Goal: Information Seeking & Learning: Learn about a topic

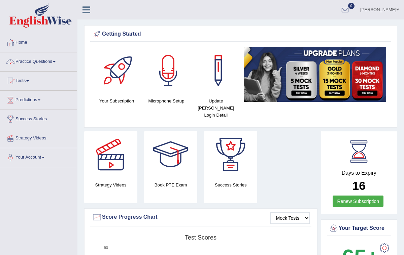
click at [56, 61] on link "Practice Questions" at bounding box center [38, 60] width 77 height 17
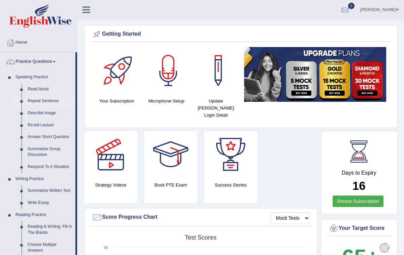
click at [48, 100] on link "Repeat Sentence" at bounding box center [50, 101] width 51 height 12
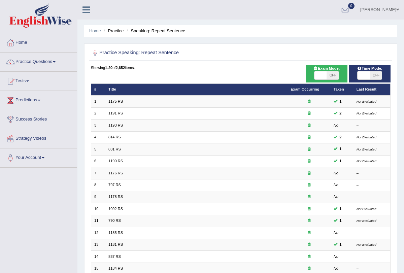
scroll to position [111, 0]
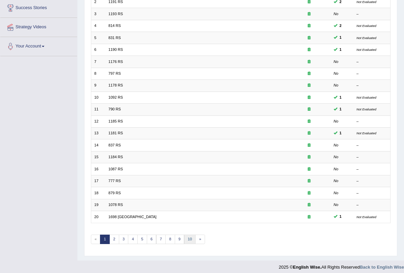
click at [186, 234] on link "10" at bounding box center [190, 238] width 12 height 9
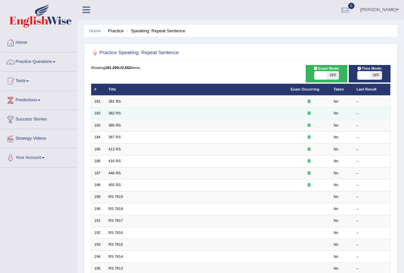
click at [180, 108] on td "382 RS" at bounding box center [196, 113] width 182 height 12
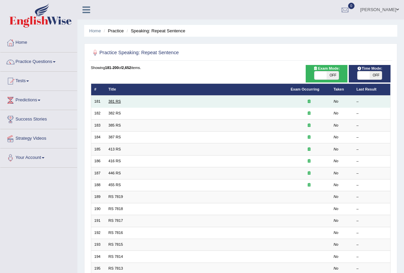
click at [109, 101] on link "381 RS" at bounding box center [114, 101] width 12 height 4
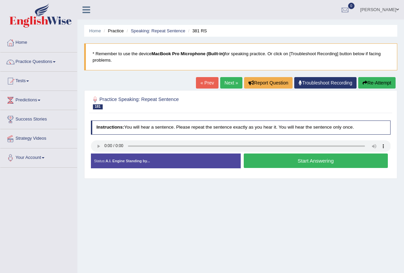
click at [276, 160] on button "Start Answering" at bounding box center [315, 160] width 144 height 14
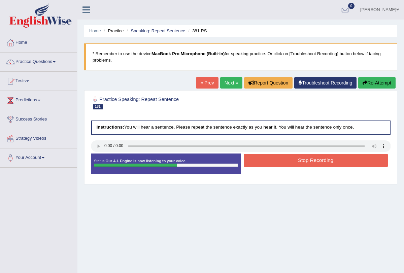
click at [281, 159] on button "Stop Recording" at bounding box center [315, 160] width 144 height 13
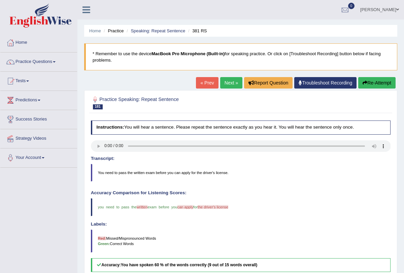
click at [224, 80] on link "Next »" at bounding box center [231, 82] width 22 height 11
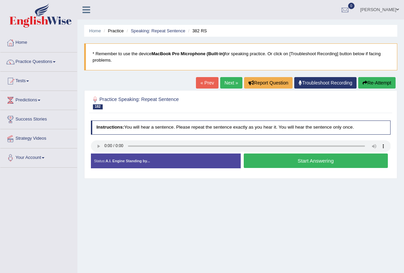
click at [299, 162] on button "Start Answering" at bounding box center [315, 160] width 144 height 14
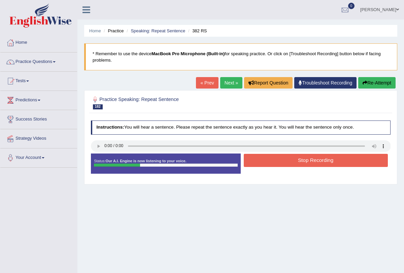
click at [299, 162] on button "Stop Recording" at bounding box center [315, 160] width 144 height 13
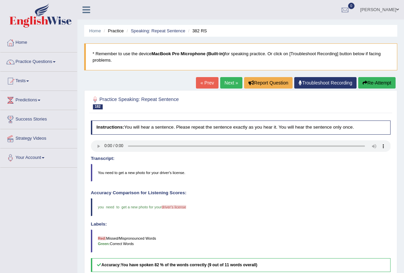
click at [227, 84] on link "Next »" at bounding box center [231, 82] width 22 height 11
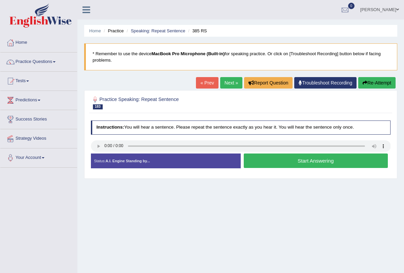
click at [289, 161] on button "Start Answering" at bounding box center [315, 160] width 144 height 14
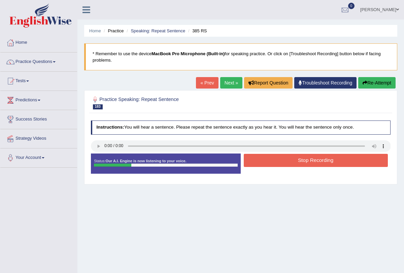
click at [289, 161] on button "Stop Recording" at bounding box center [315, 160] width 144 height 13
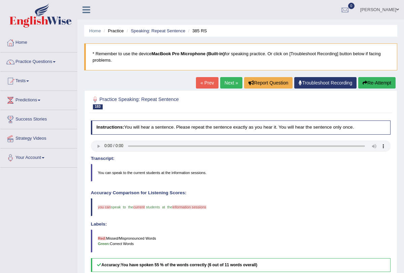
click at [227, 82] on link "Next »" at bounding box center [231, 82] width 22 height 11
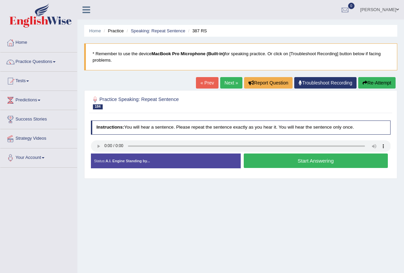
click at [282, 162] on button "Start Answering" at bounding box center [315, 160] width 144 height 14
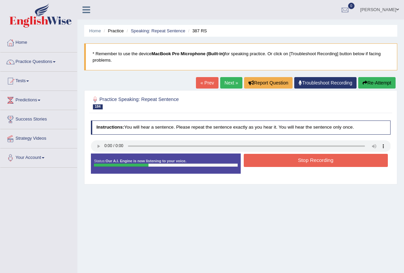
click at [293, 162] on button "Stop Recording" at bounding box center [315, 160] width 144 height 13
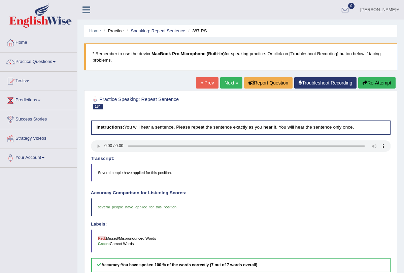
click at [0, 0] on div "Updating answer..." at bounding box center [0, 0] width 0 height 0
click at [225, 82] on link "Next »" at bounding box center [231, 82] width 22 height 11
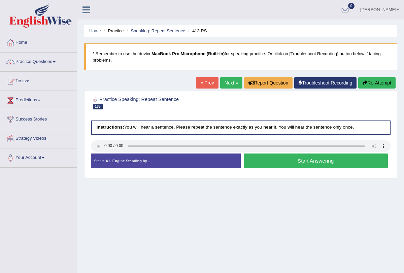
click at [295, 162] on button "Start Answering" at bounding box center [315, 160] width 144 height 14
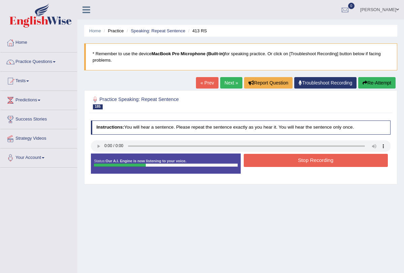
click at [295, 162] on button "Stop Recording" at bounding box center [315, 160] width 144 height 13
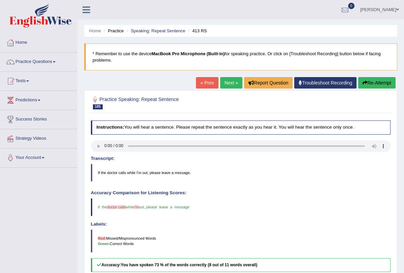
click at [226, 83] on link "Next »" at bounding box center [231, 82] width 22 height 11
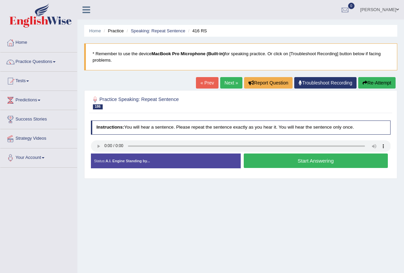
click at [271, 159] on button "Start Answering" at bounding box center [315, 160] width 144 height 14
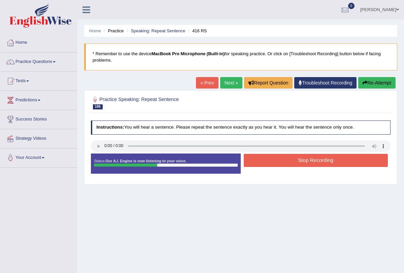
click at [271, 159] on button "Stop Recording" at bounding box center [315, 160] width 144 height 13
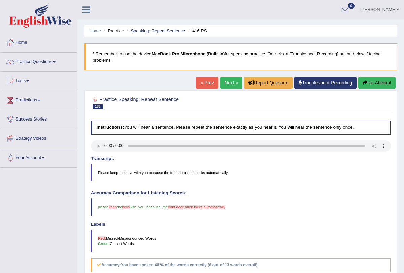
click at [372, 84] on button "Re-Attempt" at bounding box center [376, 82] width 37 height 11
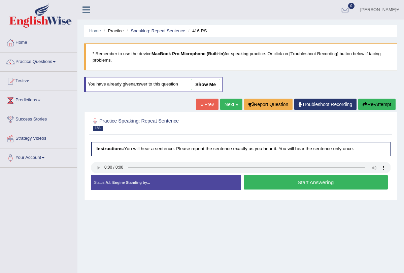
click at [270, 183] on button "Start Answering" at bounding box center [315, 182] width 144 height 14
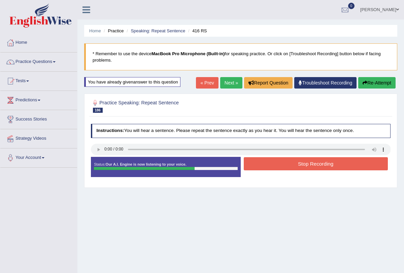
click at [324, 161] on button "Stop Recording" at bounding box center [315, 163] width 144 height 13
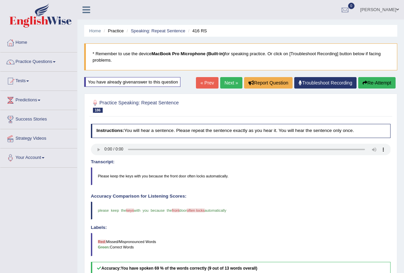
click at [369, 80] on div "Our A.I. Engine is working on your speech analysis! Please be patient. It may t…" at bounding box center [202, 136] width 404 height 273
click at [221, 86] on link "Next »" at bounding box center [231, 82] width 22 height 11
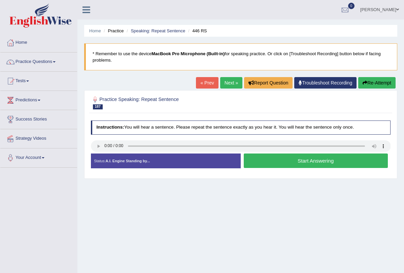
click at [276, 156] on button "Start Answering" at bounding box center [315, 160] width 144 height 14
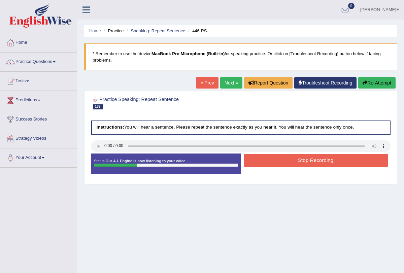
click at [281, 159] on button "Stop Recording" at bounding box center [315, 160] width 144 height 13
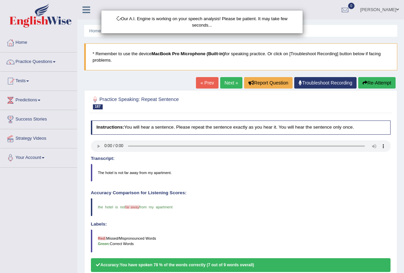
click at [229, 85] on div "Our A.I. Engine is working on your speech analysis! Please be patient. It may t…" at bounding box center [202, 136] width 404 height 273
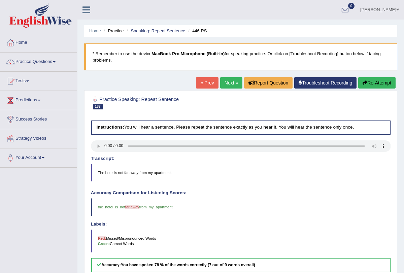
click at [227, 84] on link "Next »" at bounding box center [231, 82] width 22 height 11
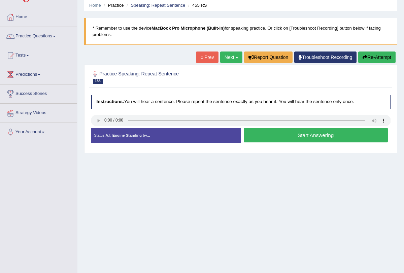
scroll to position [28, 0]
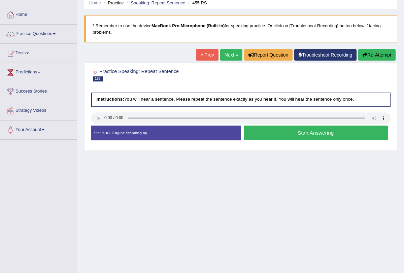
click at [266, 133] on button "Start Answering" at bounding box center [315, 132] width 144 height 14
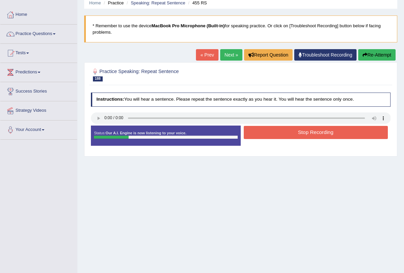
click at [266, 133] on button "Stop Recording" at bounding box center [315, 132] width 144 height 13
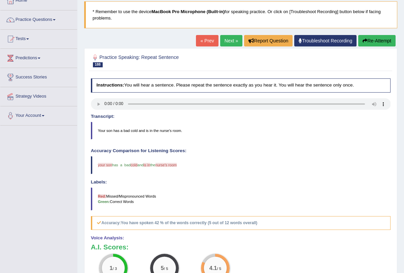
scroll to position [0, 0]
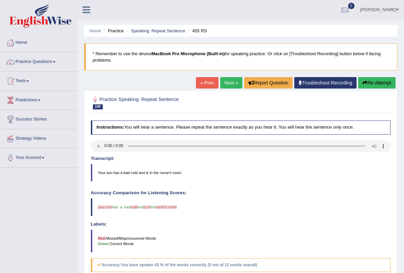
click at [232, 82] on link "Next »" at bounding box center [231, 82] width 22 height 11
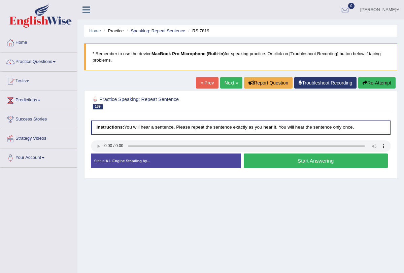
click at [301, 160] on button "Start Answering" at bounding box center [315, 160] width 144 height 14
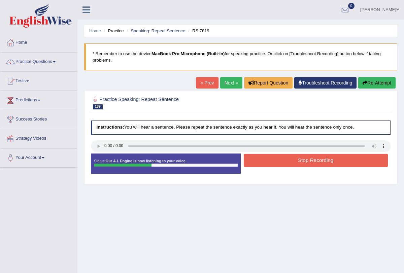
click at [301, 160] on button "Stop Recording" at bounding box center [315, 160] width 144 height 13
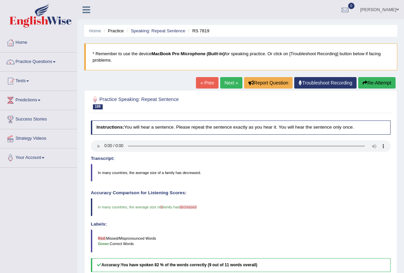
click at [230, 82] on link "Next »" at bounding box center [231, 82] width 22 height 11
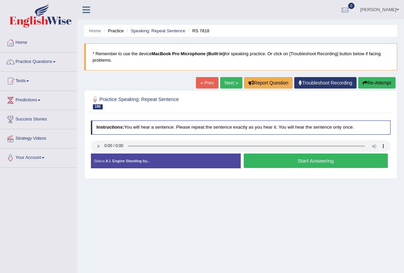
click at [308, 159] on button "Start Answering" at bounding box center [315, 160] width 144 height 14
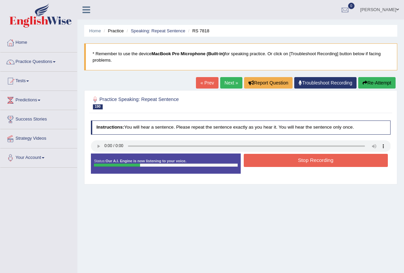
click at [308, 159] on button "Stop Recording" at bounding box center [315, 160] width 144 height 13
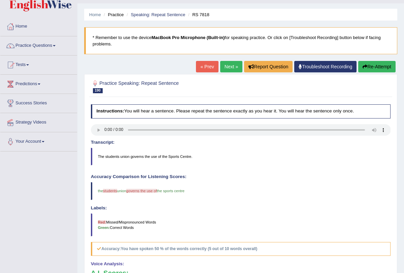
scroll to position [14, 0]
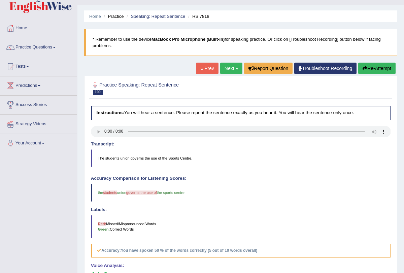
click at [231, 66] on link "Next »" at bounding box center [231, 68] width 22 height 11
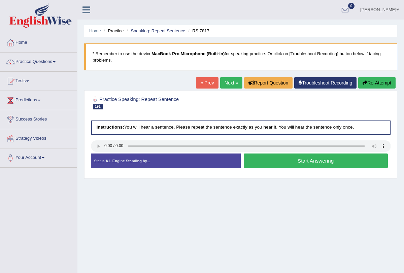
click at [260, 161] on button "Start Answering" at bounding box center [315, 160] width 144 height 14
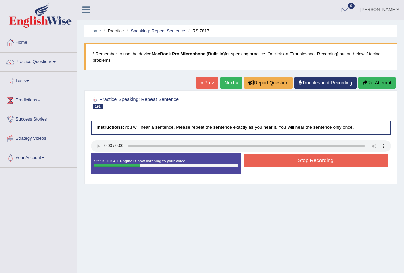
click at [260, 161] on button "Stop Recording" at bounding box center [315, 160] width 144 height 13
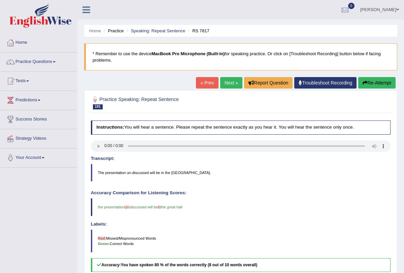
click at [233, 81] on link "Next »" at bounding box center [231, 82] width 22 height 11
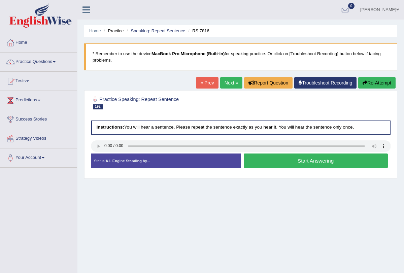
click at [282, 158] on button "Start Answering" at bounding box center [315, 160] width 144 height 14
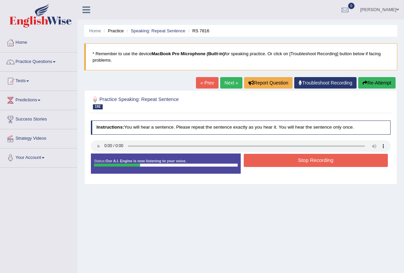
click at [282, 158] on button "Stop Recording" at bounding box center [315, 160] width 144 height 13
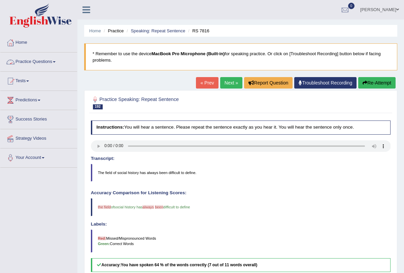
click at [59, 60] on link "Practice Questions" at bounding box center [38, 60] width 77 height 17
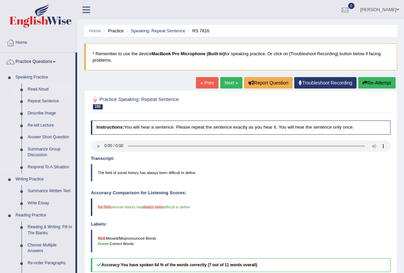
click at [46, 89] on link "Read Aloud" at bounding box center [50, 89] width 51 height 12
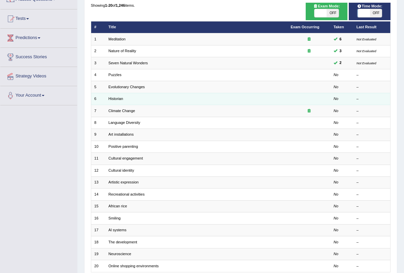
scroll to position [111, 0]
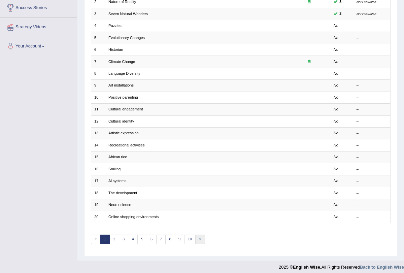
click at [195, 235] on link "»" at bounding box center [200, 238] width 10 height 9
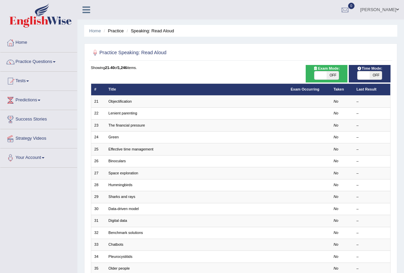
scroll to position [111, 0]
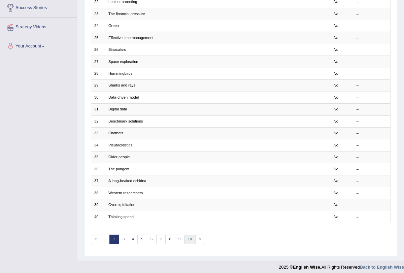
click at [187, 236] on link "10" at bounding box center [190, 238] width 12 height 9
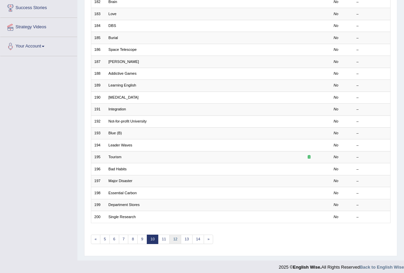
click at [172, 236] on link "12" at bounding box center [175, 238] width 12 height 9
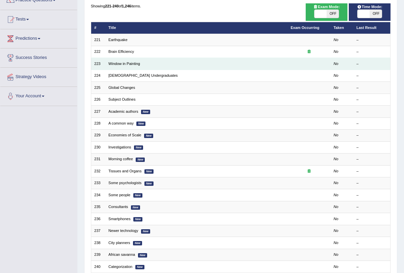
scroll to position [111, 0]
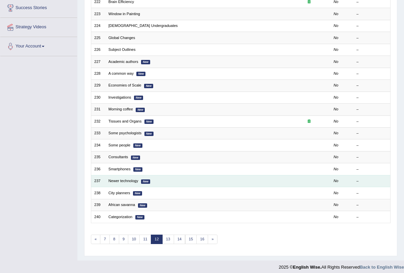
click at [154, 177] on td "Newer technology New" at bounding box center [196, 181] width 182 height 12
click at [129, 180] on link "Newer technology" at bounding box center [123, 181] width 30 height 4
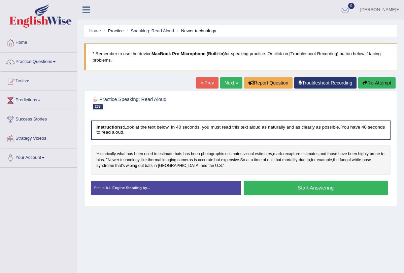
click at [276, 186] on button "Start Answering" at bounding box center [315, 188] width 144 height 14
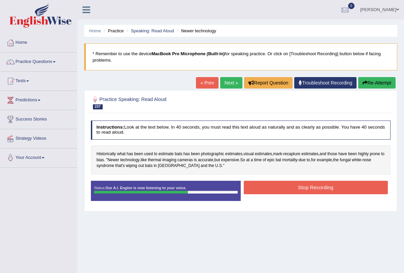
click at [276, 186] on button "Stop Recording" at bounding box center [315, 187] width 144 height 13
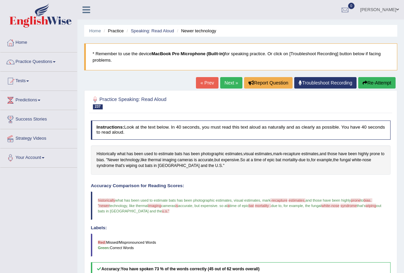
click at [223, 83] on link "Next »" at bounding box center [231, 82] width 22 height 11
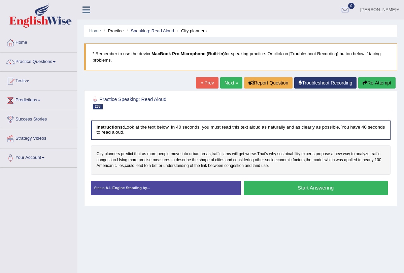
click at [271, 191] on button "Start Answering" at bounding box center [315, 188] width 144 height 14
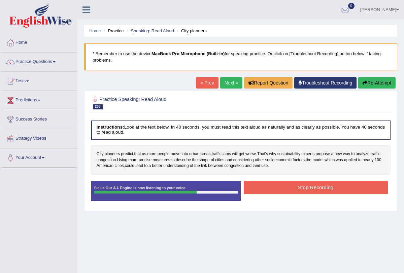
click at [283, 187] on button "Stop Recording" at bounding box center [315, 187] width 144 height 13
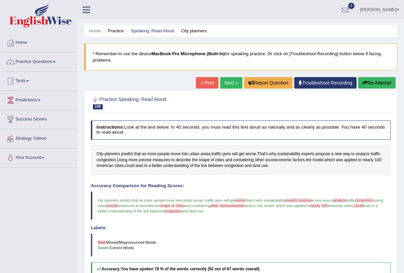
click at [221, 83] on link "Next »" at bounding box center [231, 82] width 22 height 11
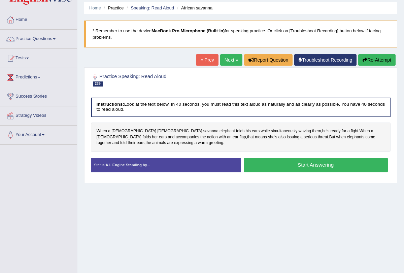
click at [219, 132] on span "elephant" at bounding box center [226, 131] width 15 height 6
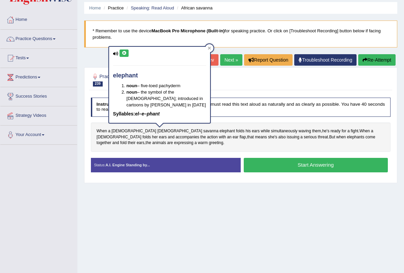
click at [115, 53] on icon at bounding box center [115, 53] width 5 height 4
click at [123, 53] on icon at bounding box center [123, 53] width 5 height 4
click at [203, 128] on span "savanna" at bounding box center [210, 131] width 15 height 6
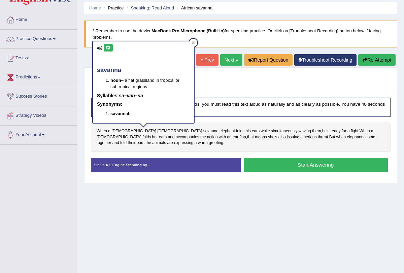
click at [107, 47] on icon at bounding box center [108, 48] width 5 height 4
click at [195, 42] on div at bounding box center [193, 43] width 8 height 8
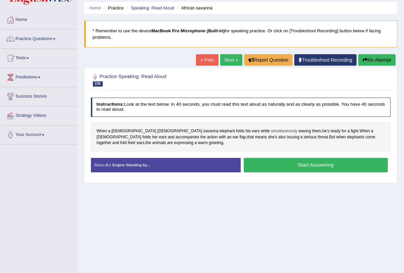
click at [271, 130] on span "simultaneously" at bounding box center [284, 131] width 27 height 6
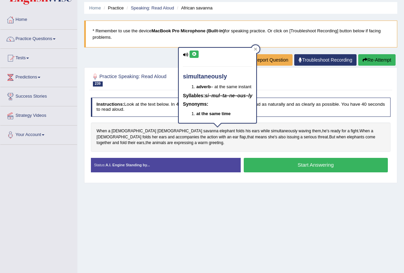
click at [194, 53] on icon at bounding box center [193, 54] width 5 height 4
click at [255, 48] on icon at bounding box center [255, 48] width 3 height 3
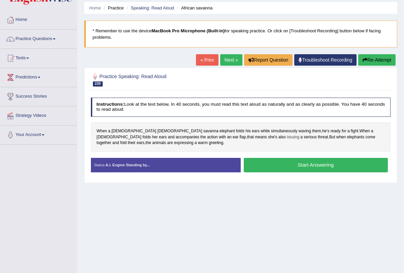
click at [287, 136] on span "issuing" at bounding box center [293, 137] width 12 height 6
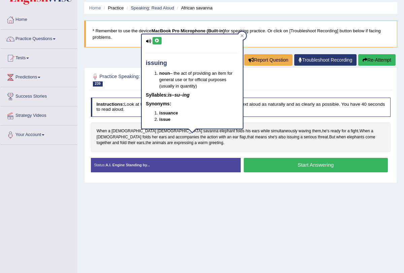
click at [153, 40] on button at bounding box center [156, 40] width 9 height 7
click at [157, 40] on icon at bounding box center [156, 41] width 5 height 4
click at [242, 35] on icon at bounding box center [241, 35] width 3 height 3
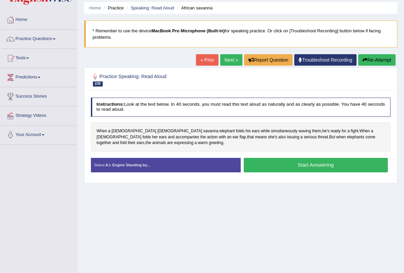
click at [267, 169] on button "Start Answering" at bounding box center [315, 165] width 144 height 14
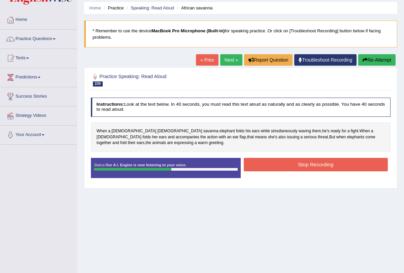
click at [271, 164] on button "Stop Recording" at bounding box center [315, 164] width 144 height 13
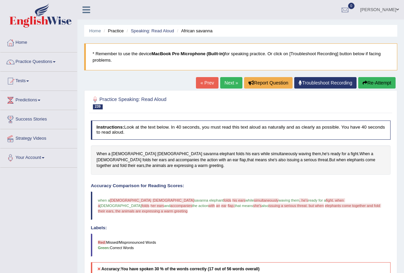
click at [372, 85] on button "Re-Attempt" at bounding box center [376, 82] width 37 height 11
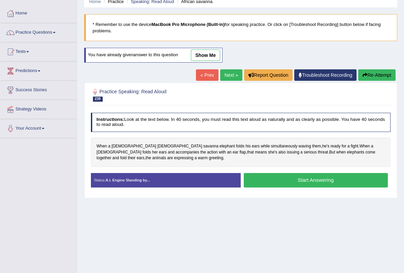
scroll to position [35, 0]
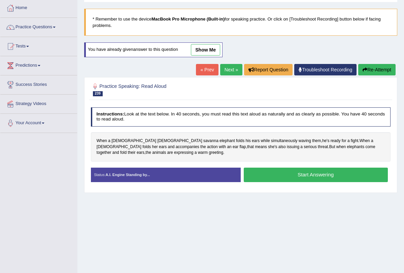
click at [289, 177] on button "Start Answering" at bounding box center [315, 174] width 144 height 14
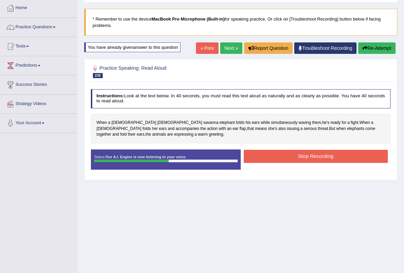
click at [301, 158] on button "Stop Recording" at bounding box center [315, 156] width 144 height 13
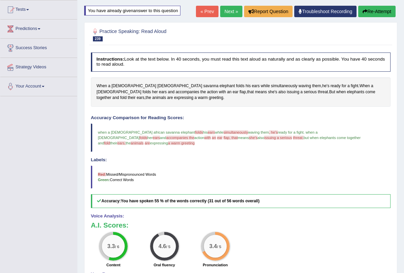
scroll to position [66, 0]
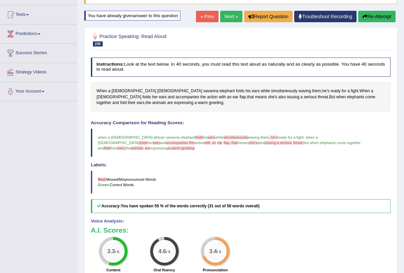
click at [195, 136] on span "folds" at bounding box center [199, 137] width 8 height 4
click at [195, 137] on span "folds" at bounding box center [199, 137] width 8 height 4
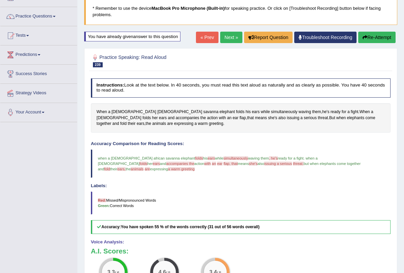
scroll to position [43, 0]
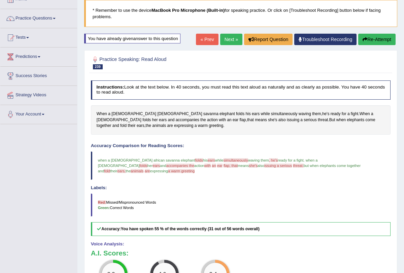
click at [369, 34] on div "« Prev Next » Report Question Troubleshoot Recording Re-Attempt" at bounding box center [296, 40] width 201 height 13
click at [365, 38] on button "Re-Attempt" at bounding box center [376, 39] width 37 height 11
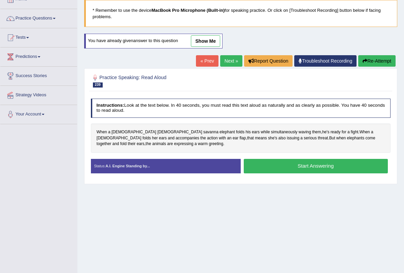
click at [267, 165] on button "Start Answering" at bounding box center [315, 166] width 144 height 14
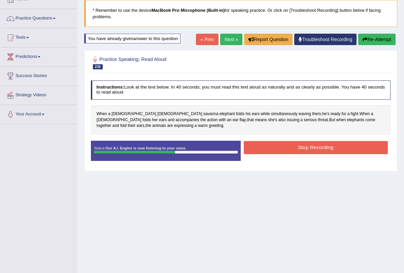
click at [277, 149] on button "Stop Recording" at bounding box center [315, 147] width 144 height 13
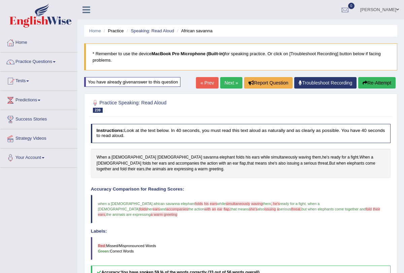
click at [229, 82] on link "Next »" at bounding box center [231, 82] width 22 height 11
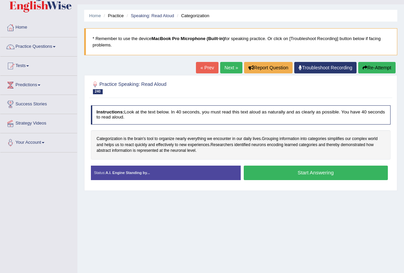
scroll to position [16, 0]
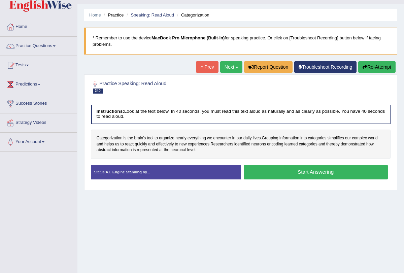
click at [181, 149] on span "neuronal" at bounding box center [177, 150] width 15 height 6
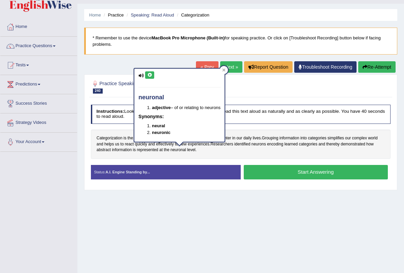
click at [149, 76] on icon at bounding box center [149, 75] width 5 height 4
click at [149, 75] on icon at bounding box center [149, 75] width 5 height 4
click at [225, 68] on div at bounding box center [224, 70] width 8 height 8
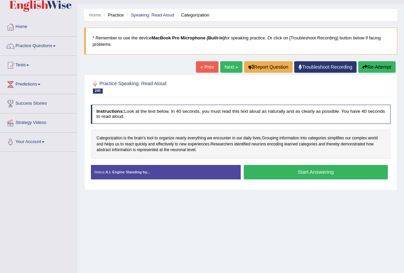
click at [258, 175] on button "Start Answering" at bounding box center [315, 172] width 144 height 14
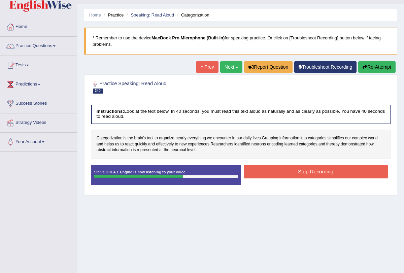
click at [260, 172] on button "Stop Recording" at bounding box center [315, 171] width 144 height 13
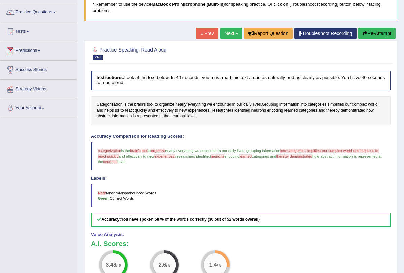
scroll to position [39, 0]
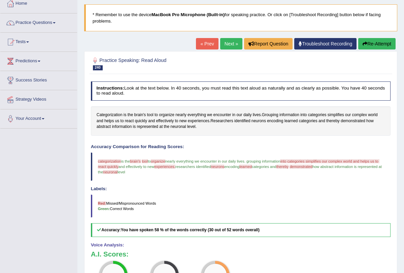
click at [363, 45] on icon "button" at bounding box center [364, 43] width 5 height 5
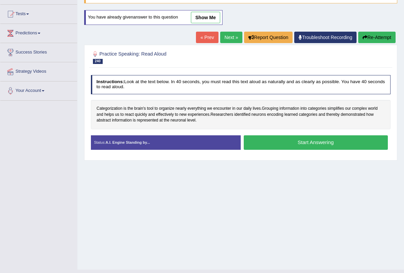
scroll to position [80, 0]
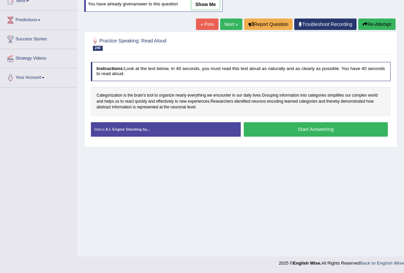
click at [290, 129] on button "Start Answering" at bounding box center [315, 129] width 144 height 14
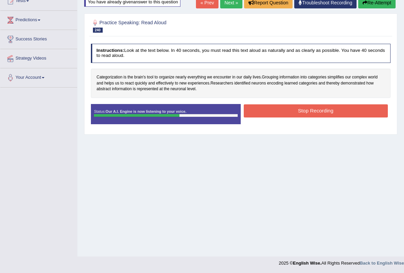
click at [299, 112] on button "Stop Recording" at bounding box center [315, 110] width 144 height 13
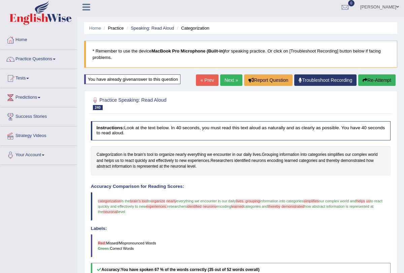
scroll to position [0, 0]
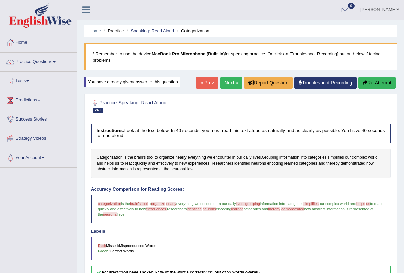
click at [224, 83] on link "Next »" at bounding box center [231, 82] width 22 height 11
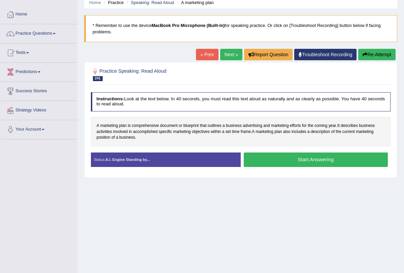
click at [303, 160] on button "Start Answering" at bounding box center [315, 159] width 144 height 14
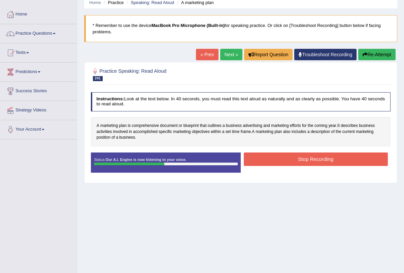
click at [303, 160] on button "Stop Recording" at bounding box center [315, 158] width 144 height 13
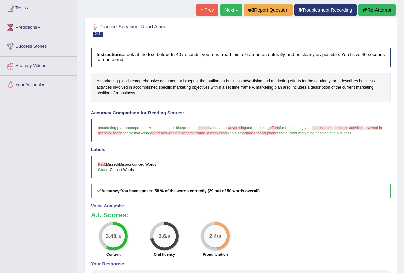
scroll to position [63, 0]
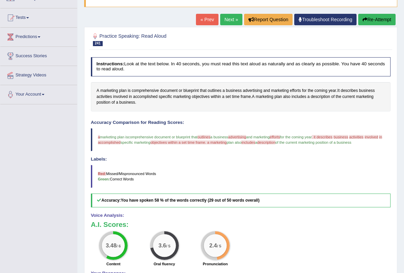
click at [364, 16] on button "Re-Attempt" at bounding box center [376, 19] width 37 height 11
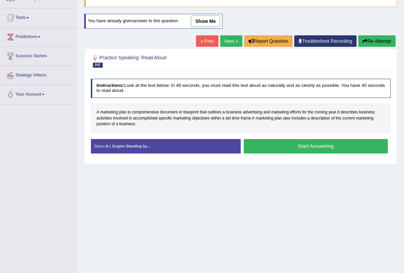
click at [262, 144] on button "Start Answering" at bounding box center [315, 146] width 144 height 14
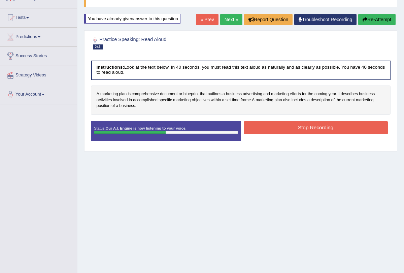
click at [278, 128] on button "Stop Recording" at bounding box center [315, 127] width 144 height 13
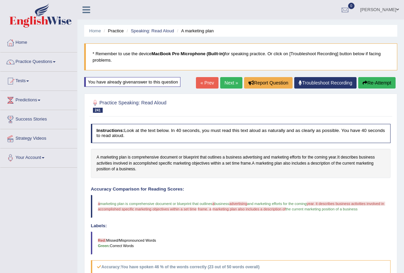
click at [233, 83] on link "Next »" at bounding box center [231, 82] width 22 height 11
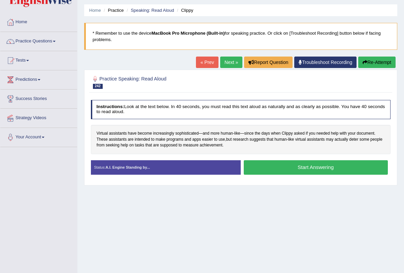
scroll to position [21, 0]
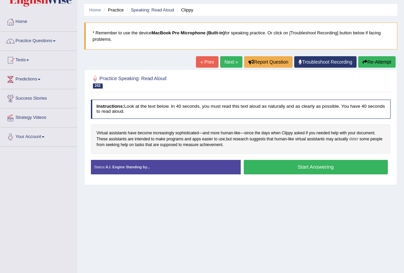
click at [357, 138] on span "deter" at bounding box center [353, 139] width 9 height 6
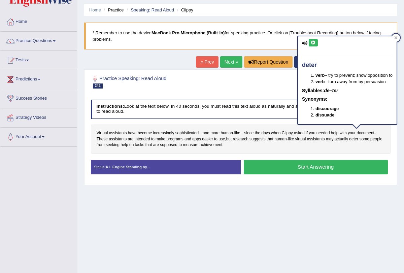
click at [312, 44] on icon at bounding box center [312, 43] width 5 height 4
click at [307, 145] on div "Virtual assistants have become increasingly sophisticated — and more human - li…" at bounding box center [241, 138] width 300 height 29
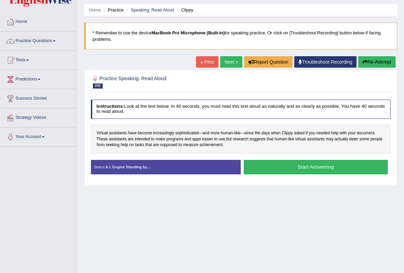
click at [275, 161] on button "Start Answering" at bounding box center [315, 167] width 144 height 14
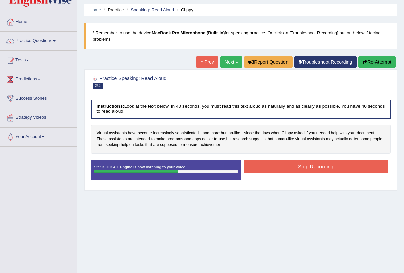
click at [282, 166] on button "Stop Recording" at bounding box center [315, 166] width 144 height 13
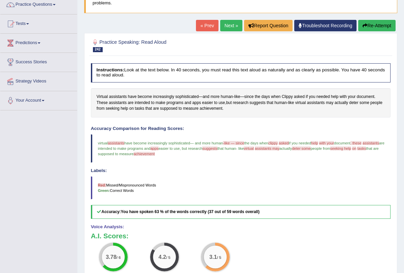
scroll to position [0, 0]
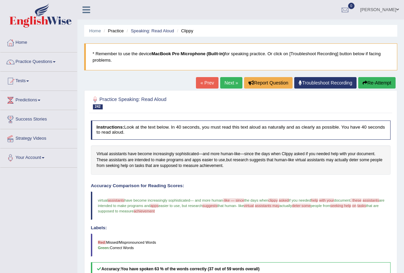
click at [231, 82] on link "Next »" at bounding box center [231, 82] width 22 height 11
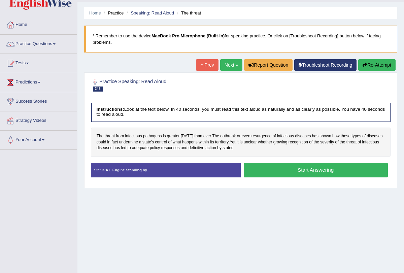
scroll to position [18, 0]
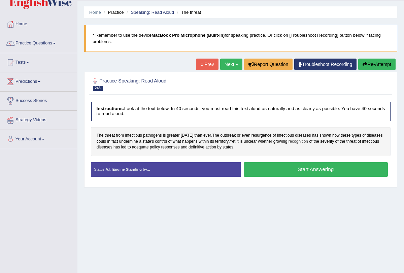
click at [306, 140] on span "recognition" at bounding box center [298, 142] width 20 height 6
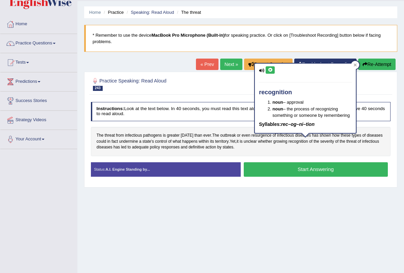
click at [270, 70] on icon at bounding box center [269, 70] width 5 height 4
click at [271, 69] on icon at bounding box center [269, 70] width 5 height 4
click at [356, 64] on icon at bounding box center [354, 64] width 3 height 3
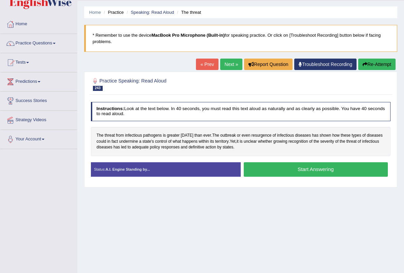
click at [309, 169] on button "Start Answering" at bounding box center [315, 169] width 144 height 14
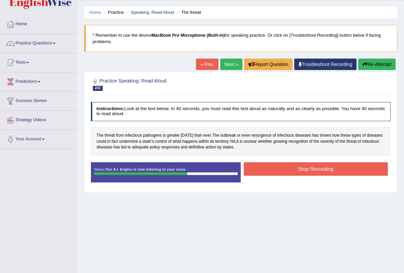
click at [309, 168] on button "Stop Recording" at bounding box center [315, 168] width 144 height 13
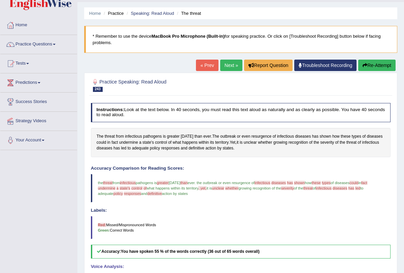
scroll to position [0, 0]
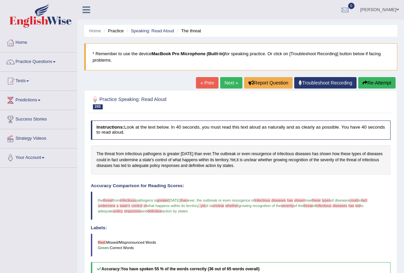
click at [231, 82] on link "Next »" at bounding box center [231, 82] width 22 height 11
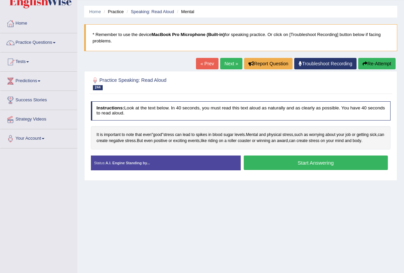
scroll to position [20, 0]
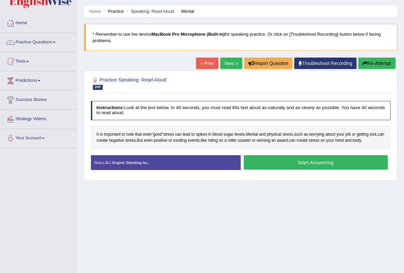
click at [289, 164] on button "Start Answering" at bounding box center [315, 162] width 144 height 14
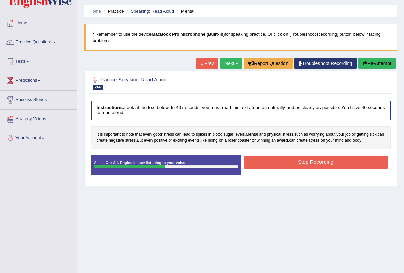
click at [289, 164] on button "Stop Recording" at bounding box center [315, 161] width 144 height 13
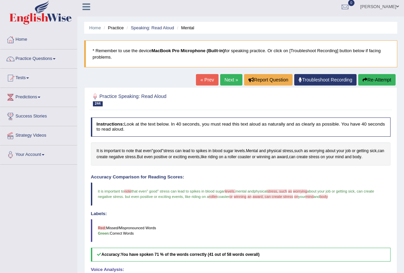
scroll to position [0, 0]
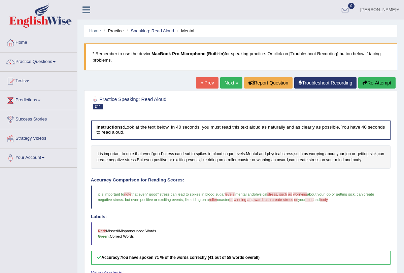
click at [232, 82] on link "Next »" at bounding box center [231, 82] width 22 height 11
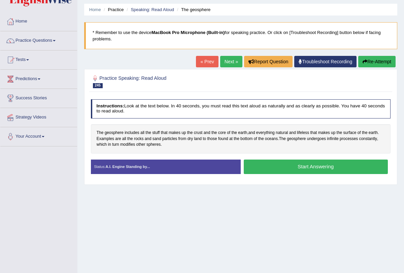
scroll to position [22, 0]
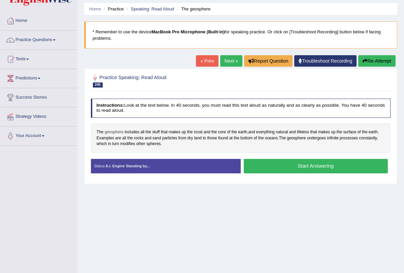
click at [118, 129] on span "geosphere" at bounding box center [114, 132] width 19 height 6
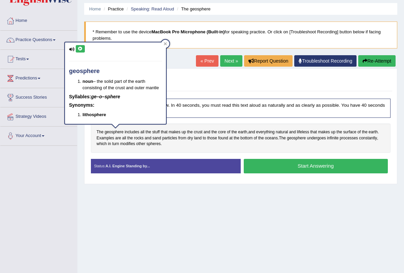
click at [81, 49] on icon at bounding box center [80, 49] width 5 height 4
click at [259, 163] on button "Start Answering" at bounding box center [315, 166] width 144 height 14
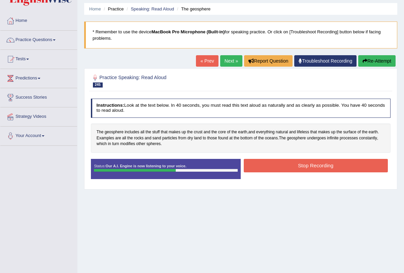
click at [259, 163] on button "Stop Recording" at bounding box center [315, 165] width 144 height 13
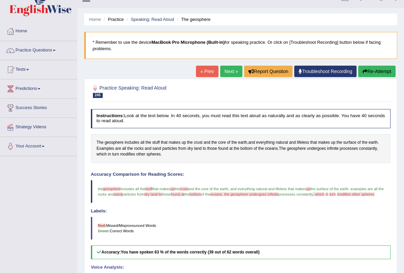
scroll to position [0, 0]
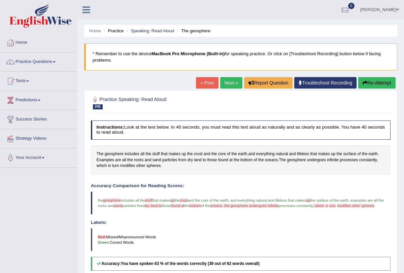
click at [229, 84] on link "Next »" at bounding box center [231, 82] width 22 height 11
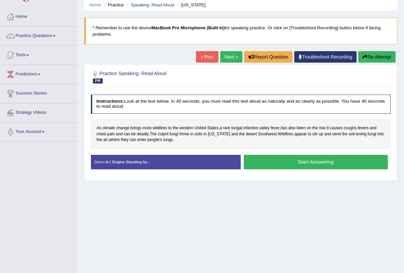
scroll to position [27, 0]
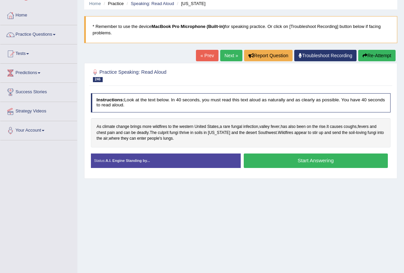
click at [283, 157] on button "Start Answering" at bounding box center [315, 160] width 144 height 14
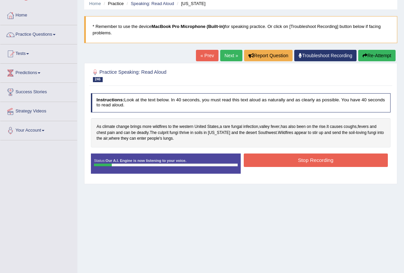
click at [378, 55] on button "Re-Attempt" at bounding box center [376, 55] width 37 height 11
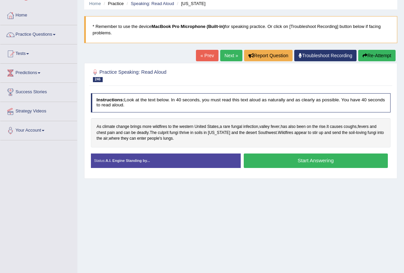
click at [298, 160] on button "Start Answering" at bounding box center [315, 160] width 144 height 14
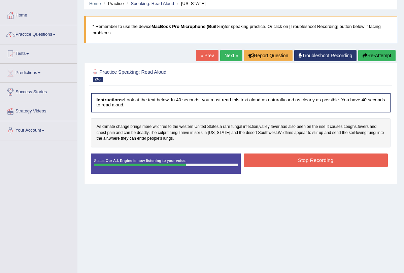
click at [298, 160] on button "Stop Recording" at bounding box center [315, 159] width 144 height 13
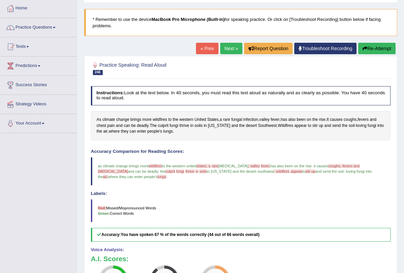
scroll to position [31, 0]
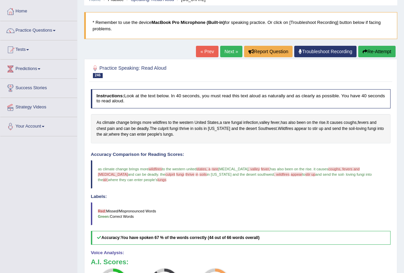
click at [226, 50] on link "Next »" at bounding box center [231, 51] width 22 height 11
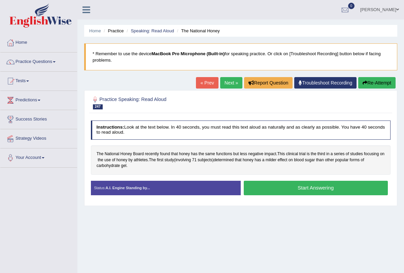
scroll to position [23, 0]
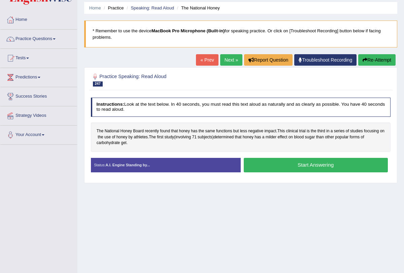
click at [267, 164] on button "Start Answering" at bounding box center [315, 165] width 144 height 14
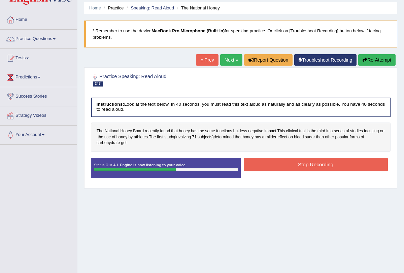
click at [267, 164] on button "Stop Recording" at bounding box center [315, 164] width 144 height 13
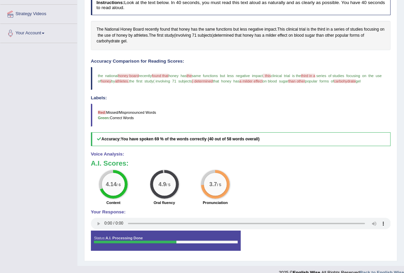
scroll to position [0, 0]
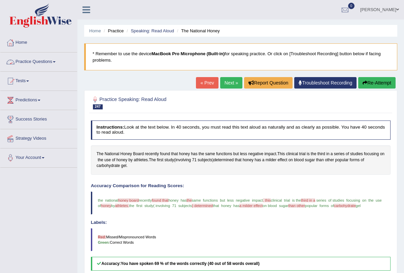
click at [57, 61] on link "Practice Questions" at bounding box center [38, 60] width 77 height 17
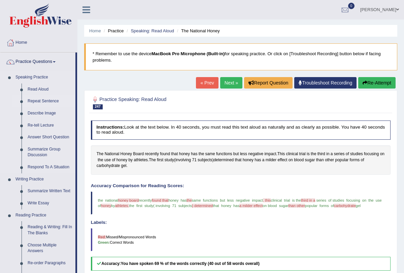
click at [45, 101] on link "Repeat Sentence" at bounding box center [50, 101] width 51 height 12
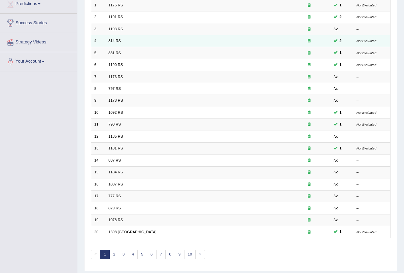
scroll to position [111, 0]
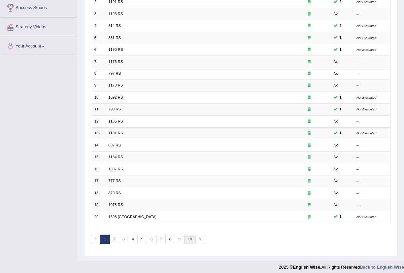
click at [185, 236] on link "10" at bounding box center [190, 238] width 12 height 9
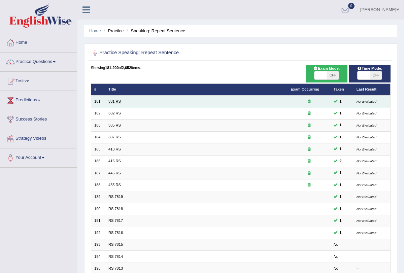
click at [120, 102] on link "381 RS" at bounding box center [114, 101] width 12 height 4
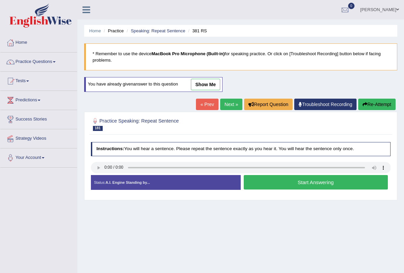
click at [231, 102] on link "Next »" at bounding box center [231, 104] width 22 height 11
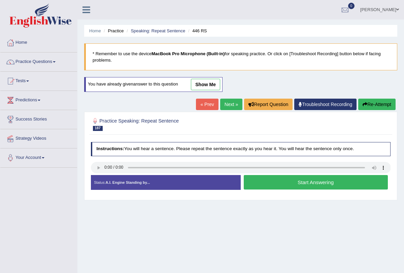
click at [231, 102] on link "Next »" at bounding box center [231, 104] width 22 height 11
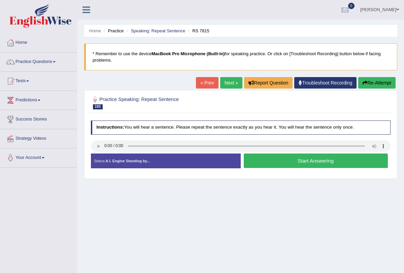
click at [228, 80] on link "Next »" at bounding box center [231, 82] width 22 height 11
click at [286, 158] on button "Start Answering" at bounding box center [315, 160] width 144 height 14
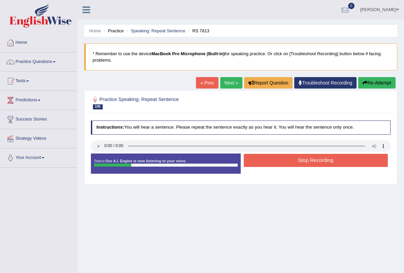
click at [301, 161] on button "Stop Recording" at bounding box center [315, 160] width 144 height 13
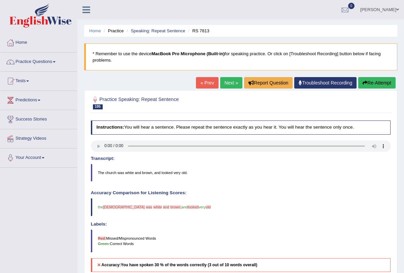
click at [367, 81] on button "Re-Attempt" at bounding box center [376, 82] width 37 height 11
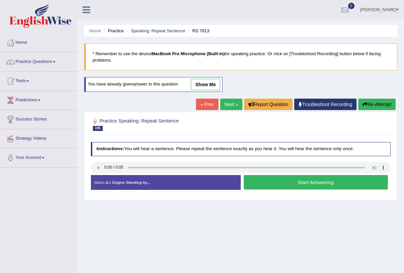
click at [276, 182] on button "Start Answering" at bounding box center [315, 182] width 144 height 14
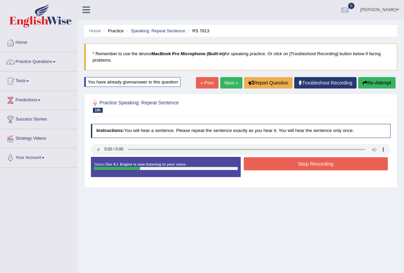
click at [280, 167] on button "Stop Recording" at bounding box center [315, 163] width 144 height 13
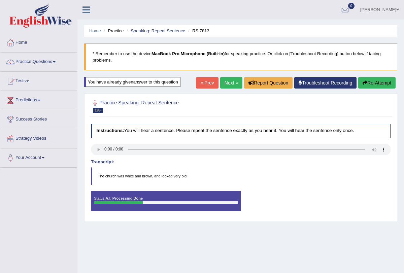
click at [222, 86] on link "Next »" at bounding box center [231, 82] width 22 height 11
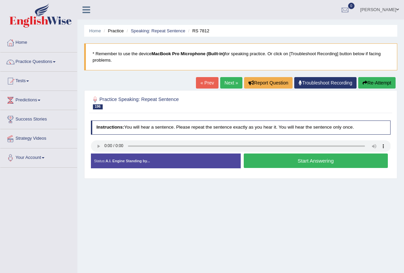
click at [287, 158] on button "Start Answering" at bounding box center [315, 160] width 144 height 14
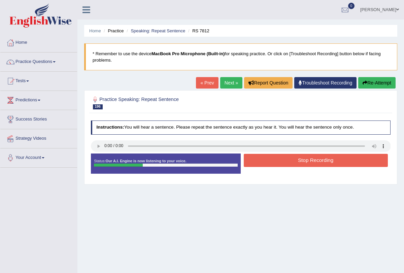
click at [287, 158] on button "Stop Recording" at bounding box center [315, 160] width 144 height 13
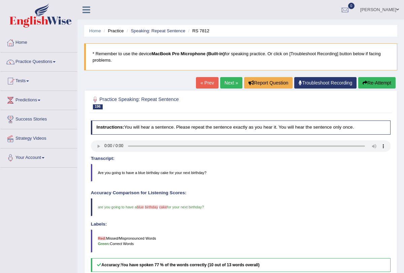
click at [221, 82] on link "Next »" at bounding box center [231, 82] width 22 height 11
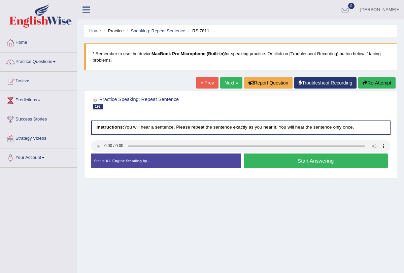
click at [271, 164] on button "Start Answering" at bounding box center [315, 160] width 144 height 14
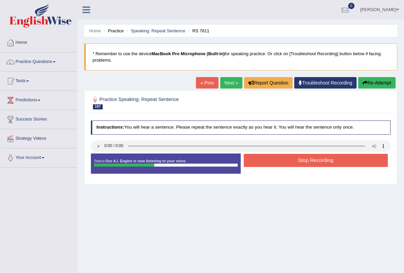
click at [273, 163] on button "Stop Recording" at bounding box center [315, 160] width 144 height 13
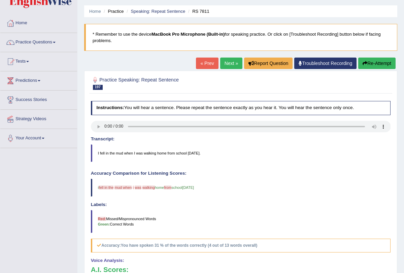
scroll to position [17, 0]
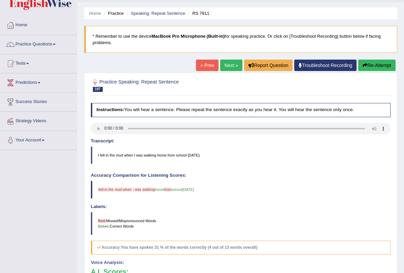
click at [226, 65] on link "Next »" at bounding box center [231, 65] width 22 height 11
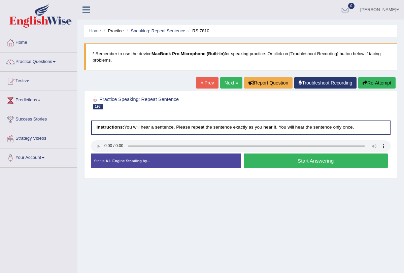
click at [281, 163] on button "Start Answering" at bounding box center [315, 160] width 144 height 14
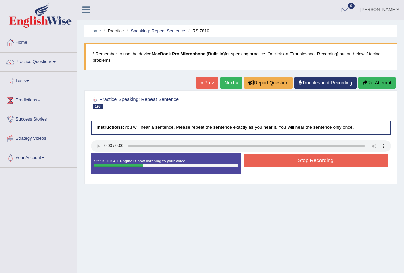
click at [281, 163] on button "Stop Recording" at bounding box center [315, 160] width 144 height 13
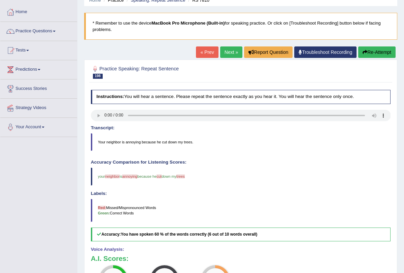
scroll to position [29, 0]
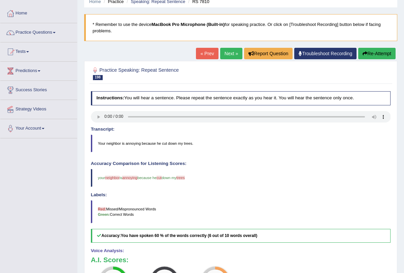
click at [231, 55] on link "Next »" at bounding box center [231, 53] width 22 height 11
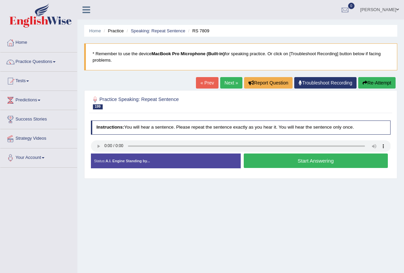
click at [275, 160] on button "Start Answering" at bounding box center [315, 160] width 144 height 14
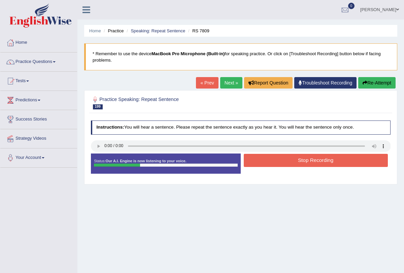
click at [275, 160] on button "Stop Recording" at bounding box center [315, 160] width 144 height 13
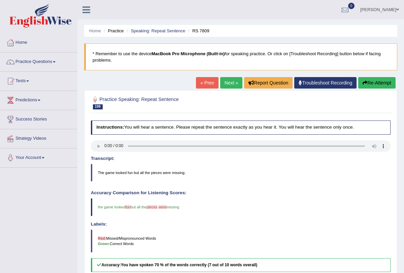
click at [229, 86] on link "Next »" at bounding box center [231, 82] width 22 height 11
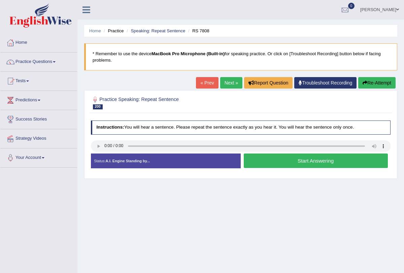
click at [278, 162] on button "Start Answering" at bounding box center [315, 160] width 144 height 14
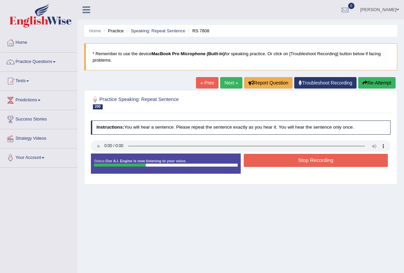
click at [278, 159] on button "Stop Recording" at bounding box center [315, 160] width 144 height 13
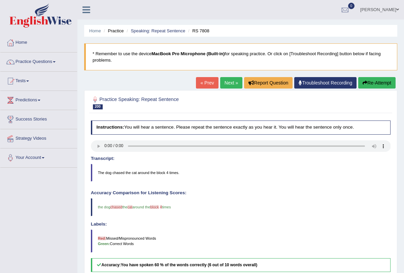
click at [228, 82] on link "Next »" at bounding box center [231, 82] width 22 height 11
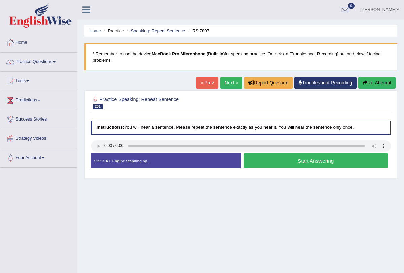
click at [274, 159] on button "Start Answering" at bounding box center [315, 160] width 144 height 14
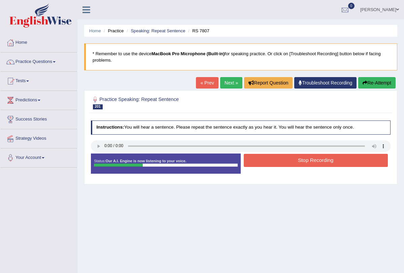
click at [274, 159] on button "Stop Recording" at bounding box center [315, 160] width 144 height 13
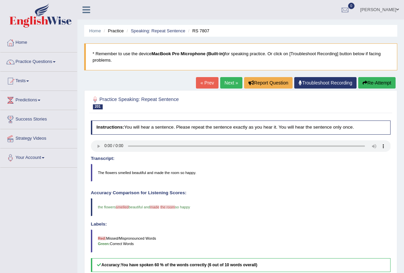
click at [230, 83] on link "Next »" at bounding box center [231, 82] width 22 height 11
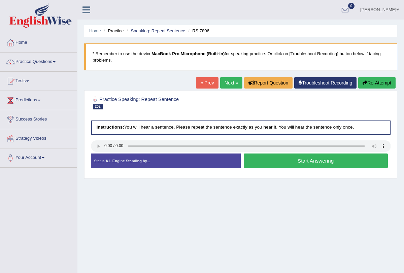
click at [295, 160] on button "Start Answering" at bounding box center [315, 160] width 144 height 14
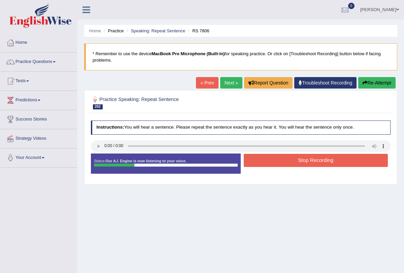
click at [295, 160] on button "Stop Recording" at bounding box center [315, 160] width 144 height 13
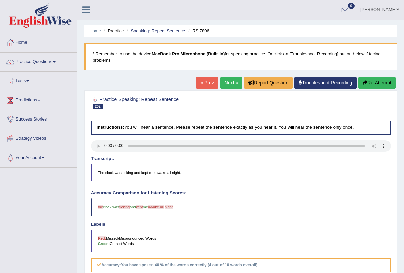
click at [362, 86] on button "Re-Attempt" at bounding box center [376, 82] width 37 height 11
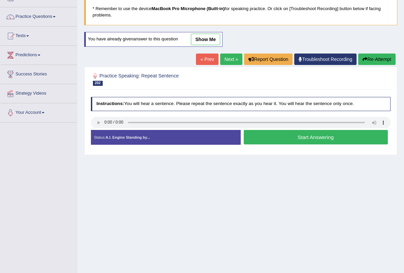
scroll to position [50, 0]
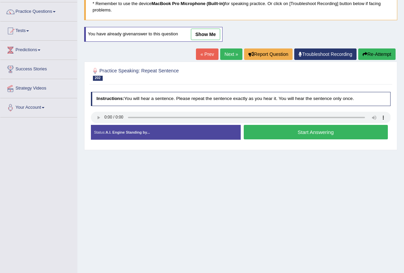
click at [283, 130] on button "Start Answering" at bounding box center [315, 132] width 144 height 14
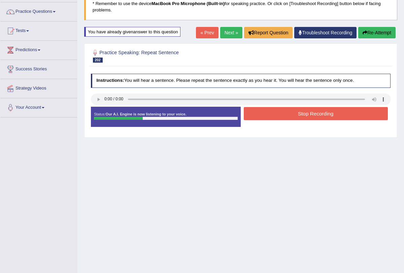
click at [288, 116] on button "Stop Recording" at bounding box center [315, 113] width 144 height 13
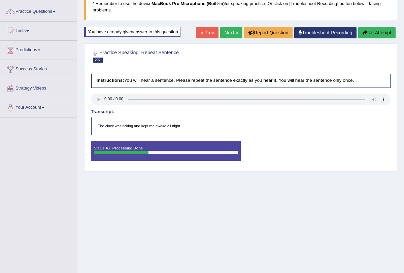
click at [0, 0] on div "Comparing text to speech..." at bounding box center [0, 0] width 0 height 0
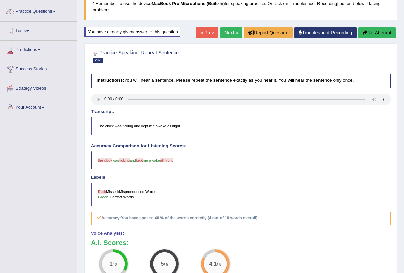
click at [224, 30] on link "Next »" at bounding box center [231, 32] width 22 height 11
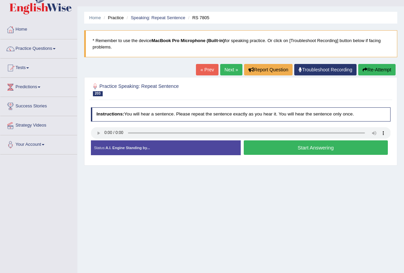
click at [281, 144] on button "Start Answering" at bounding box center [315, 147] width 144 height 14
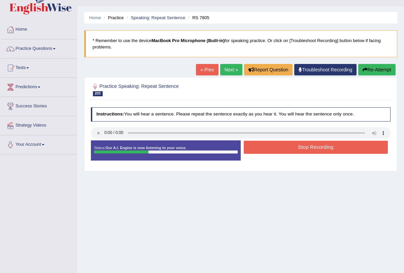
click at [281, 144] on button "Stop Recording" at bounding box center [315, 147] width 144 height 13
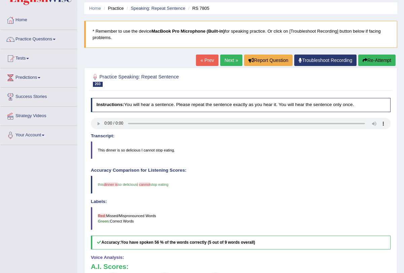
scroll to position [15, 0]
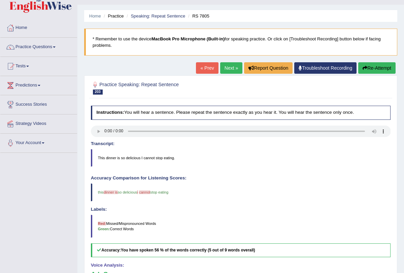
click at [234, 67] on link "Next »" at bounding box center [231, 67] width 22 height 11
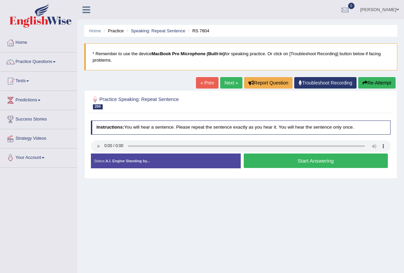
click at [294, 159] on button "Start Answering" at bounding box center [315, 160] width 144 height 14
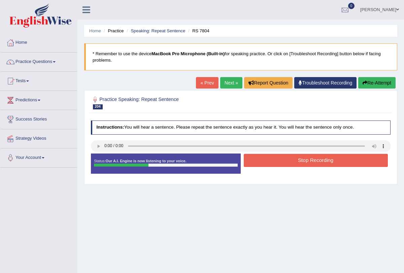
click at [294, 159] on button "Stop Recording" at bounding box center [315, 160] width 144 height 13
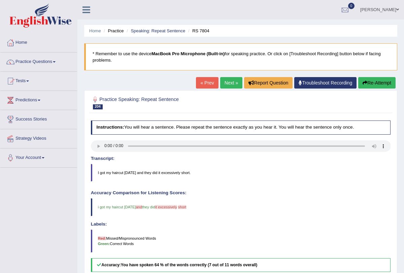
click at [232, 83] on link "Next »" at bounding box center [231, 82] width 22 height 11
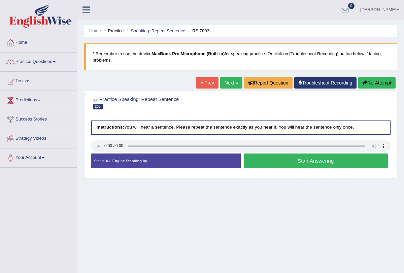
click at [268, 161] on button "Start Answering" at bounding box center [315, 160] width 144 height 14
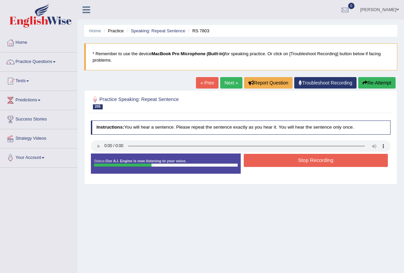
click at [268, 161] on button "Stop Recording" at bounding box center [315, 160] width 144 height 13
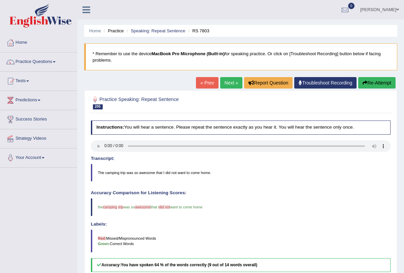
click at [228, 81] on link "Next »" at bounding box center [231, 82] width 22 height 11
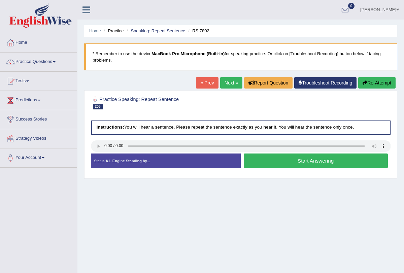
click at [263, 156] on button "Start Answering" at bounding box center [315, 160] width 144 height 14
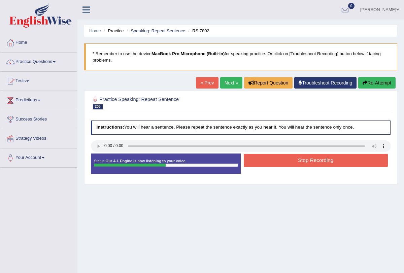
click at [263, 158] on button "Stop Recording" at bounding box center [315, 160] width 144 height 13
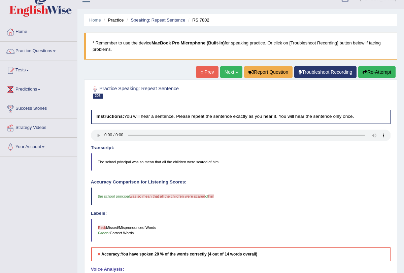
scroll to position [5, 0]
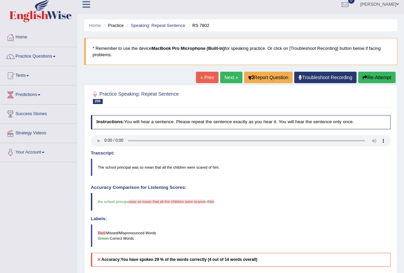
click at [224, 74] on link "Next »" at bounding box center [231, 77] width 22 height 11
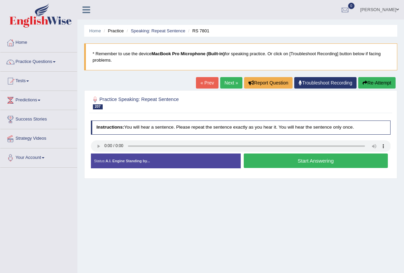
click at [266, 159] on button "Start Answering" at bounding box center [315, 160] width 144 height 14
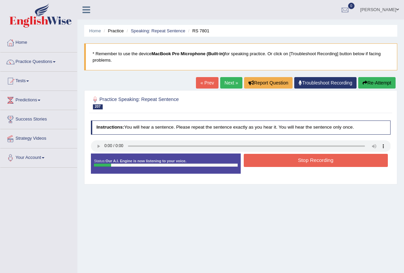
click at [266, 159] on button "Stop Recording" at bounding box center [315, 160] width 144 height 13
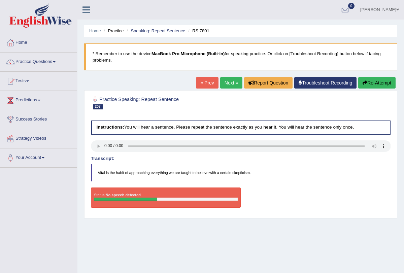
click at [373, 84] on button "Re-Attempt" at bounding box center [376, 82] width 37 height 11
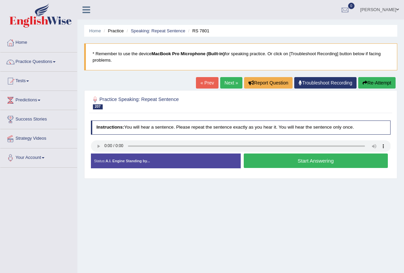
click at [275, 157] on button "Start Answering" at bounding box center [315, 160] width 144 height 14
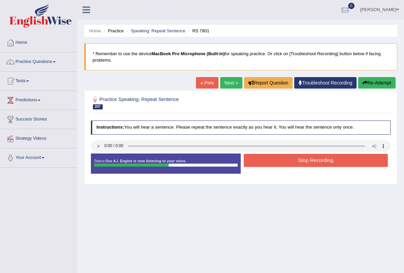
click at [275, 157] on button "Stop Recording" at bounding box center [315, 160] width 144 height 13
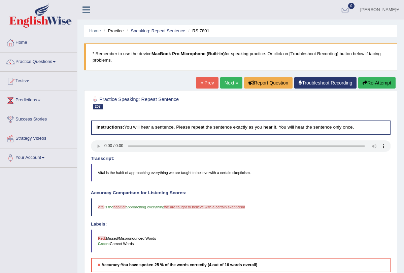
click at [371, 86] on button "Re-Attempt" at bounding box center [376, 82] width 37 height 11
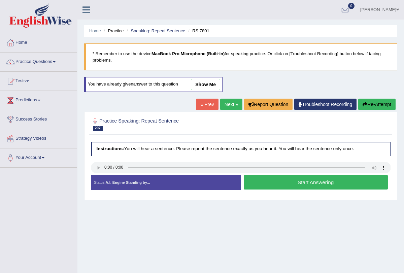
click at [264, 180] on button "Start Answering" at bounding box center [315, 182] width 144 height 14
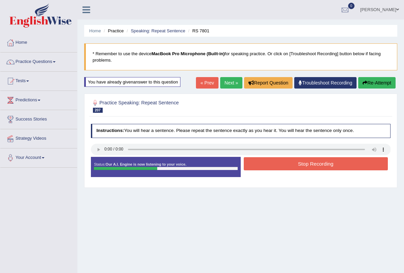
click at [274, 158] on button "Stop Recording" at bounding box center [315, 163] width 144 height 13
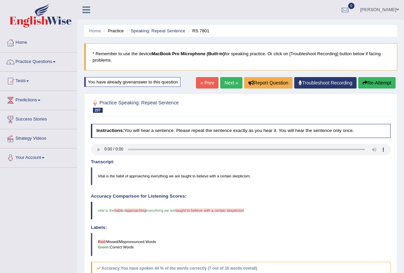
click at [232, 81] on link "Next »" at bounding box center [231, 82] width 22 height 11
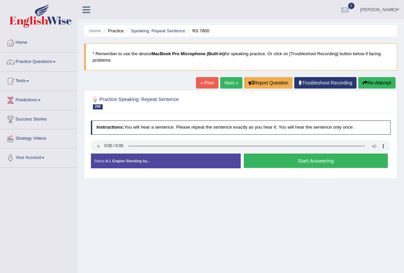
click at [289, 161] on button "Start Answering" at bounding box center [315, 160] width 144 height 14
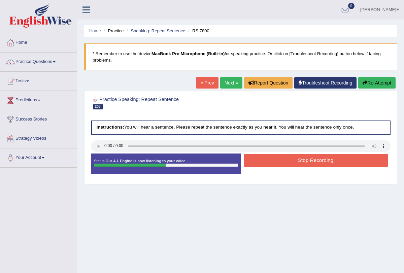
click at [289, 161] on button "Stop Recording" at bounding box center [315, 160] width 144 height 13
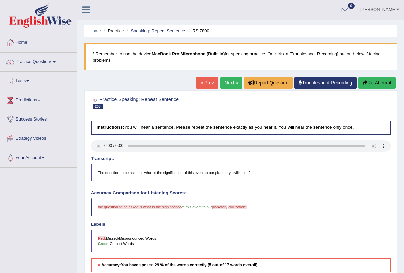
click at [231, 82] on link "Next »" at bounding box center [231, 82] width 22 height 11
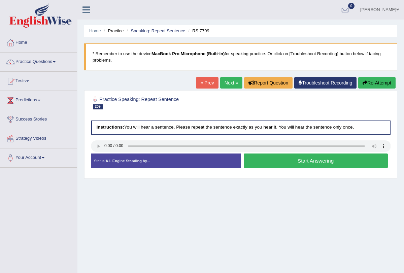
click at [269, 160] on button "Start Answering" at bounding box center [315, 160] width 144 height 14
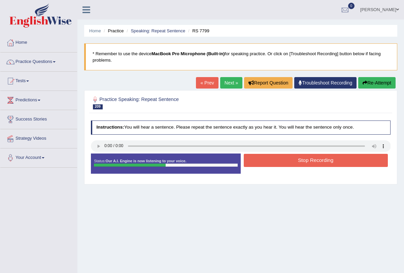
click at [269, 160] on button "Stop Recording" at bounding box center [315, 160] width 144 height 13
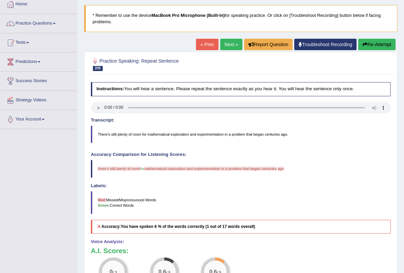
scroll to position [35, 0]
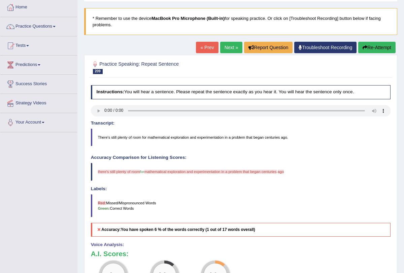
click at [378, 47] on button "Re-Attempt" at bounding box center [376, 47] width 37 height 11
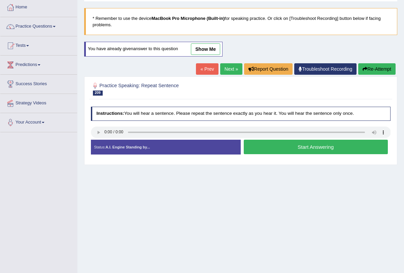
click at [256, 147] on button "Start Answering" at bounding box center [315, 147] width 144 height 14
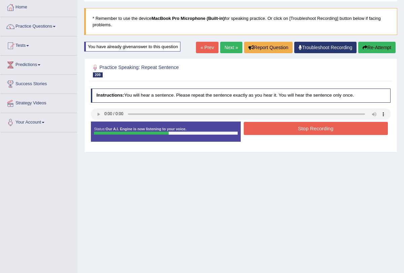
click at [263, 131] on button "Stop Recording" at bounding box center [315, 128] width 144 height 13
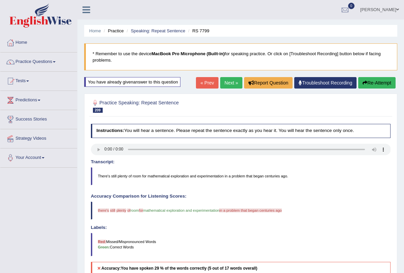
click at [227, 85] on link "Next »" at bounding box center [231, 82] width 22 height 11
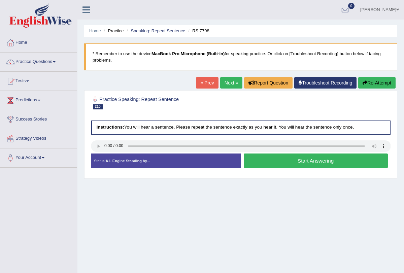
click at [280, 157] on button "Start Answering" at bounding box center [315, 160] width 144 height 14
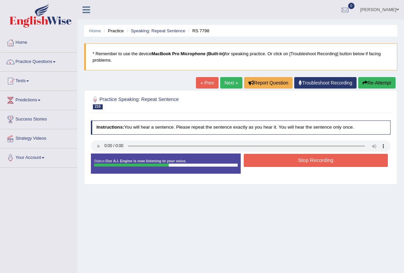
click at [285, 160] on button "Stop Recording" at bounding box center [315, 160] width 144 height 13
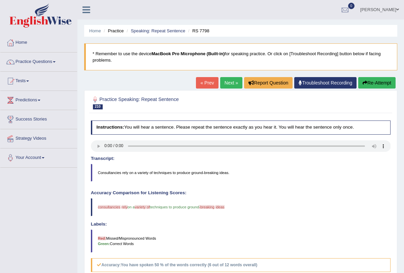
click at [231, 80] on link "Next »" at bounding box center [231, 82] width 22 height 11
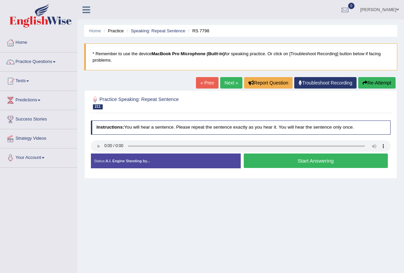
click at [228, 84] on link "Next »" at bounding box center [231, 82] width 22 height 11
click at [276, 160] on button "Start Answering" at bounding box center [315, 160] width 144 height 14
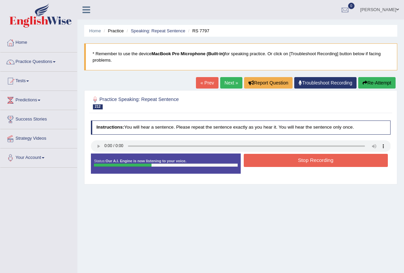
click at [276, 160] on button "Stop Recording" at bounding box center [315, 160] width 144 height 13
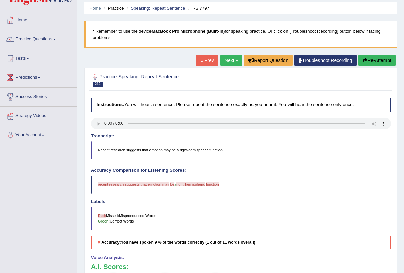
scroll to position [45, 0]
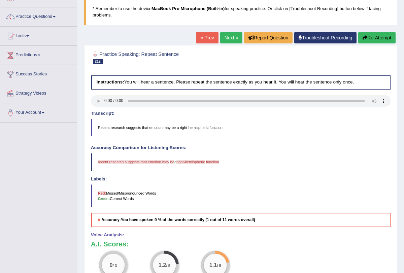
click at [372, 42] on button "Re-Attempt" at bounding box center [376, 37] width 37 height 11
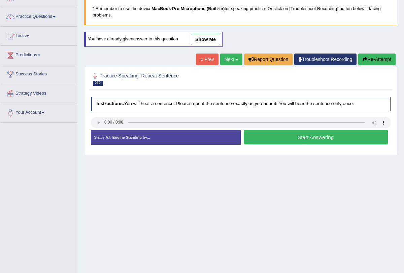
scroll to position [45, 0]
click at [267, 142] on button "Start Answering" at bounding box center [315, 137] width 144 height 14
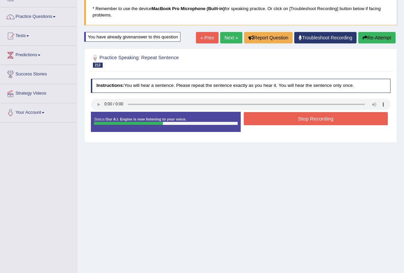
click at [285, 119] on button "Stop Recording" at bounding box center [315, 118] width 144 height 13
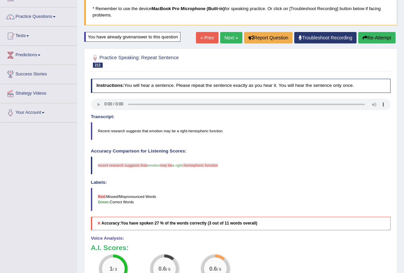
click at [225, 39] on link "Next »" at bounding box center [231, 37] width 22 height 11
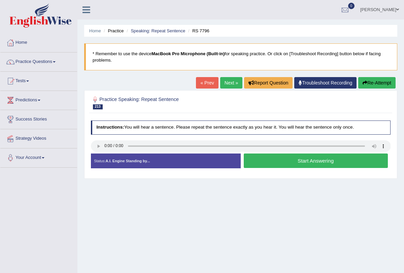
click at [270, 162] on button "Start Answering" at bounding box center [315, 160] width 144 height 14
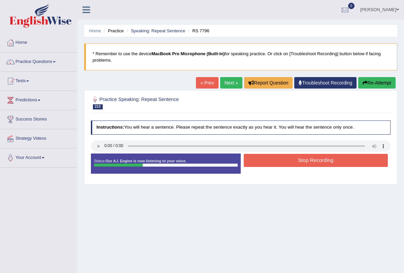
click at [270, 162] on button "Stop Recording" at bounding box center [315, 160] width 144 height 13
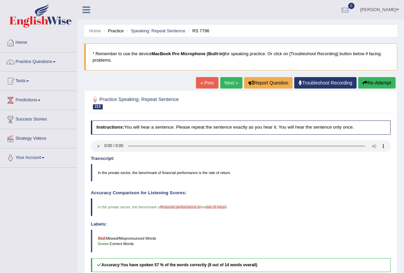
click at [372, 78] on button "Re-Attempt" at bounding box center [376, 82] width 37 height 11
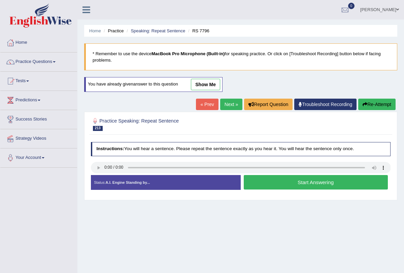
click at [259, 183] on button "Start Answering" at bounding box center [315, 182] width 144 height 14
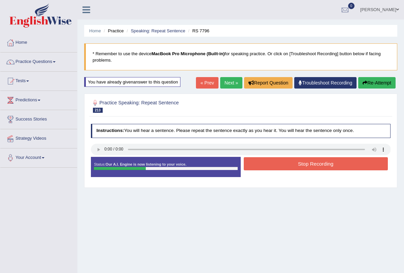
click at [274, 167] on button "Stop Recording" at bounding box center [315, 163] width 144 height 13
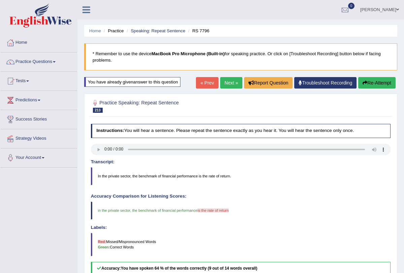
click at [227, 83] on link "Next »" at bounding box center [231, 82] width 22 height 11
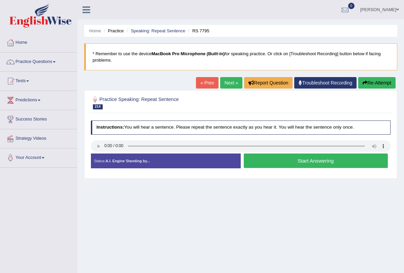
click at [278, 159] on button "Start Answering" at bounding box center [315, 160] width 144 height 14
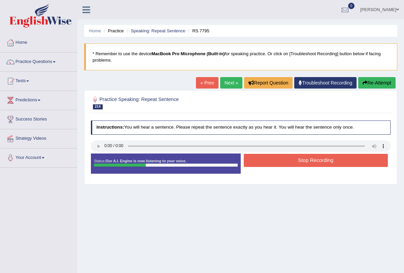
click at [278, 159] on button "Stop Recording" at bounding box center [315, 160] width 144 height 13
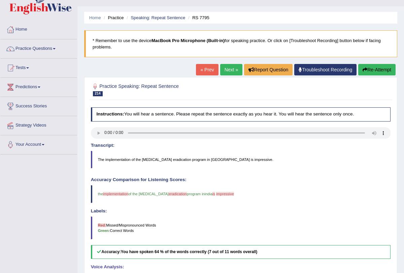
scroll to position [12, 0]
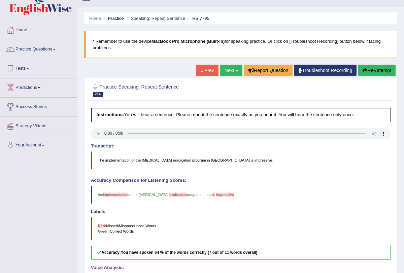
click at [229, 72] on link "Next »" at bounding box center [231, 70] width 22 height 11
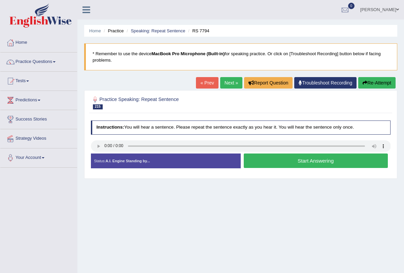
click at [267, 156] on button "Start Answering" at bounding box center [315, 160] width 144 height 14
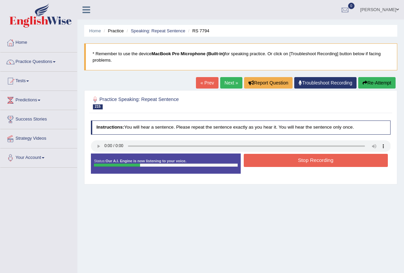
click at [267, 156] on button "Stop Recording" at bounding box center [315, 160] width 144 height 13
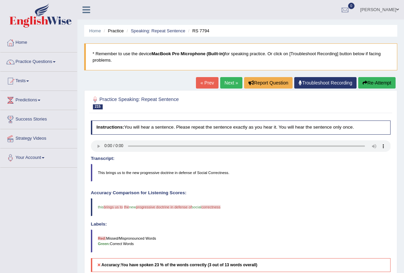
click at [374, 86] on button "Re-Attempt" at bounding box center [376, 82] width 37 height 11
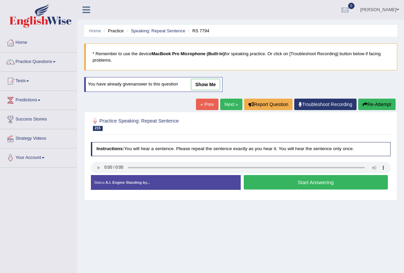
click at [260, 181] on button "Start Answering" at bounding box center [315, 182] width 144 height 14
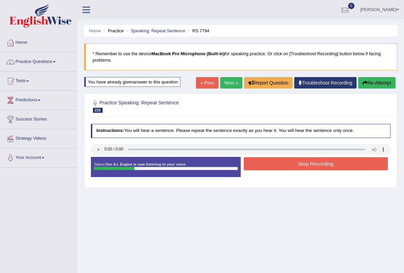
click at [266, 162] on button "Stop Recording" at bounding box center [315, 163] width 144 height 13
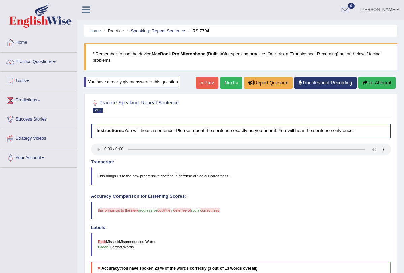
click at [380, 81] on button "Re-Attempt" at bounding box center [376, 82] width 37 height 11
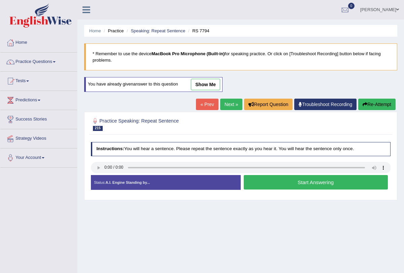
click at [259, 185] on button "Start Answering" at bounding box center [315, 182] width 144 height 14
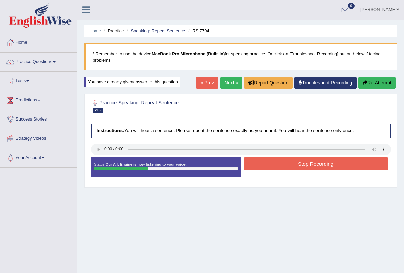
click at [264, 162] on button "Stop Recording" at bounding box center [315, 163] width 144 height 13
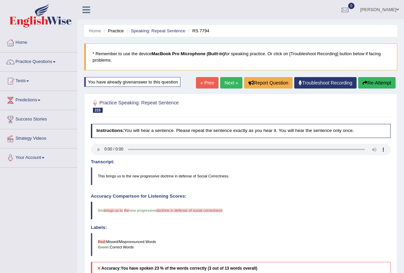
click at [167, 208] on span "doctrine in defense of social correctness" at bounding box center [189, 210] width 66 height 4
click at [165, 210] on span "doctrine in defense of social correctness" at bounding box center [189, 210] width 66 height 4
click at [231, 84] on link "Next »" at bounding box center [231, 82] width 22 height 11
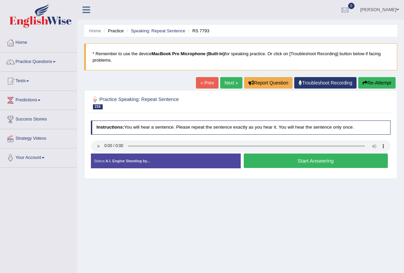
click at [280, 157] on button "Start Answering" at bounding box center [315, 160] width 144 height 14
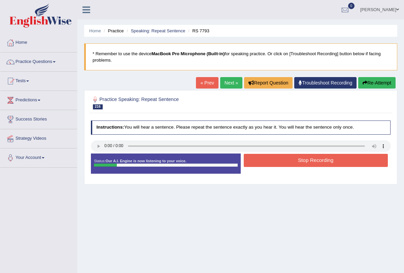
click at [280, 157] on button "Stop Recording" at bounding box center [315, 160] width 144 height 13
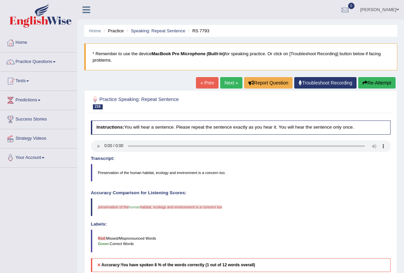
click at [370, 79] on button "Re-Attempt" at bounding box center [376, 82] width 37 height 11
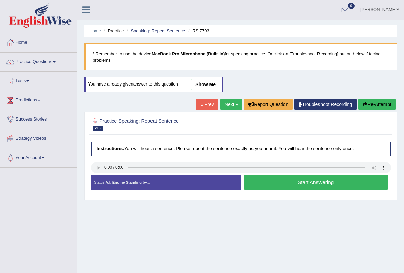
click at [281, 181] on button "Start Answering" at bounding box center [315, 182] width 144 height 14
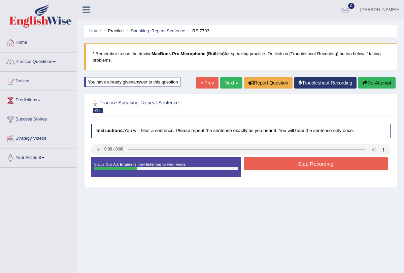
click at [285, 163] on button "Stop Recording" at bounding box center [315, 163] width 144 height 13
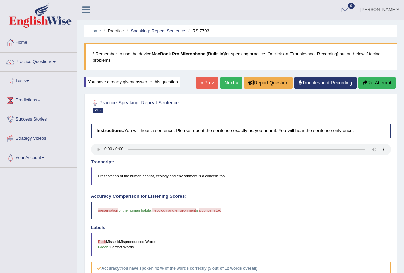
click at [231, 82] on link "Next »" at bounding box center [231, 82] width 22 height 11
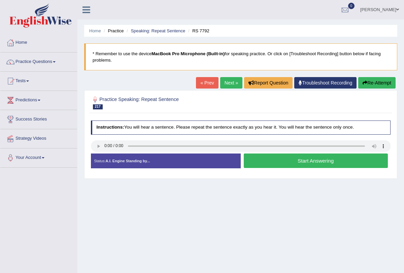
click at [285, 164] on button "Start Answering" at bounding box center [315, 160] width 144 height 14
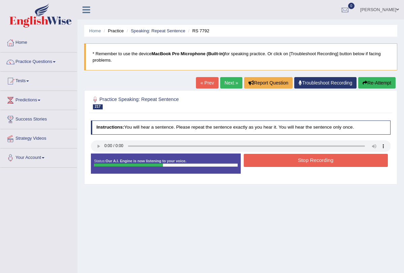
click at [286, 159] on button "Stop Recording" at bounding box center [315, 160] width 144 height 13
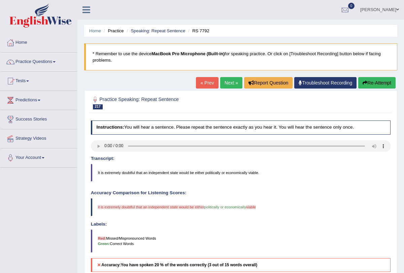
click at [362, 85] on icon "button" at bounding box center [364, 82] width 5 height 5
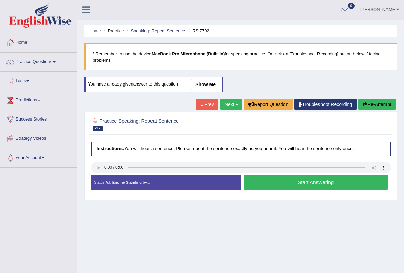
click at [264, 180] on button "Start Answering" at bounding box center [315, 182] width 144 height 14
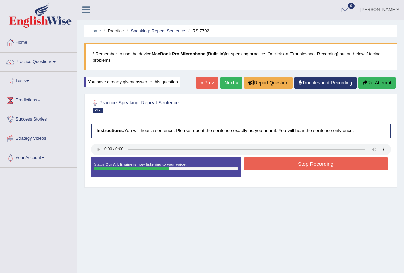
click at [313, 159] on button "Stop Recording" at bounding box center [315, 163] width 144 height 13
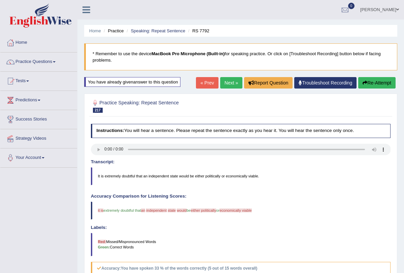
click at [228, 84] on link "Next »" at bounding box center [231, 82] width 22 height 11
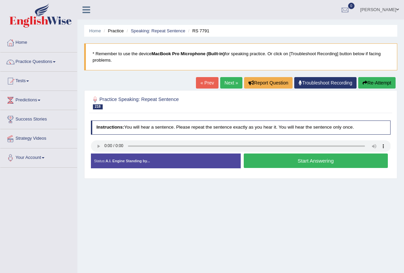
click at [285, 161] on button "Start Answering" at bounding box center [315, 160] width 144 height 14
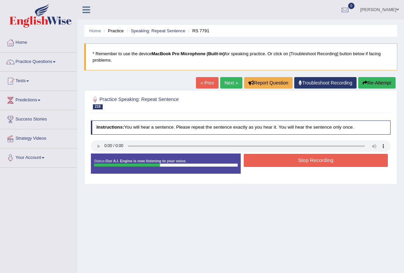
click at [285, 160] on button "Stop Recording" at bounding box center [315, 160] width 144 height 13
